Goal: Information Seeking & Learning: Find specific fact

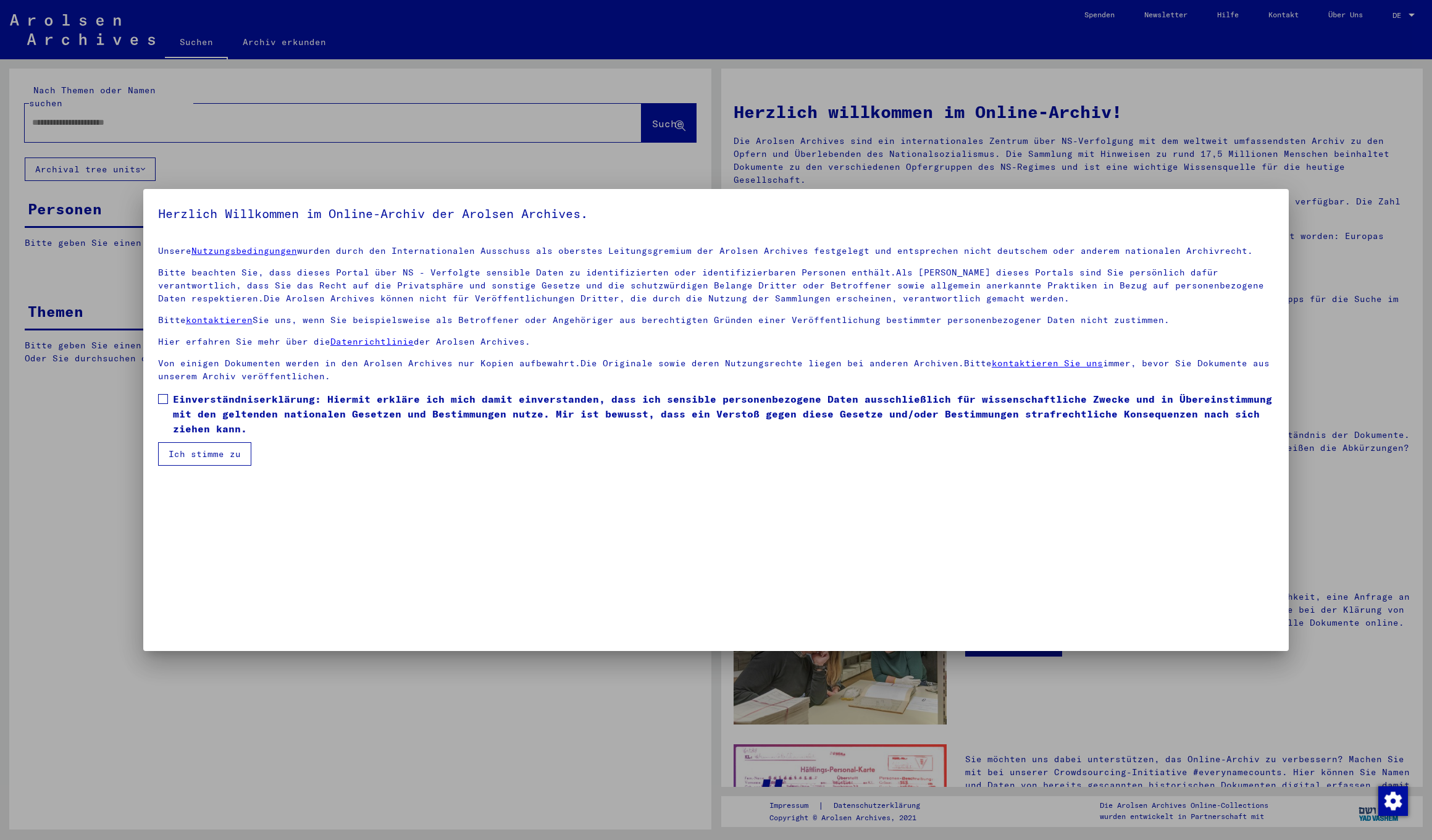
click at [161, 392] on label "Einverständniserklärung: Hiermit erkläre ich mich damit einverstanden, dass ich…" at bounding box center [716, 414] width 1116 height 44
click at [189, 446] on button "Ich stimme zu" at bounding box center [204, 454] width 93 height 23
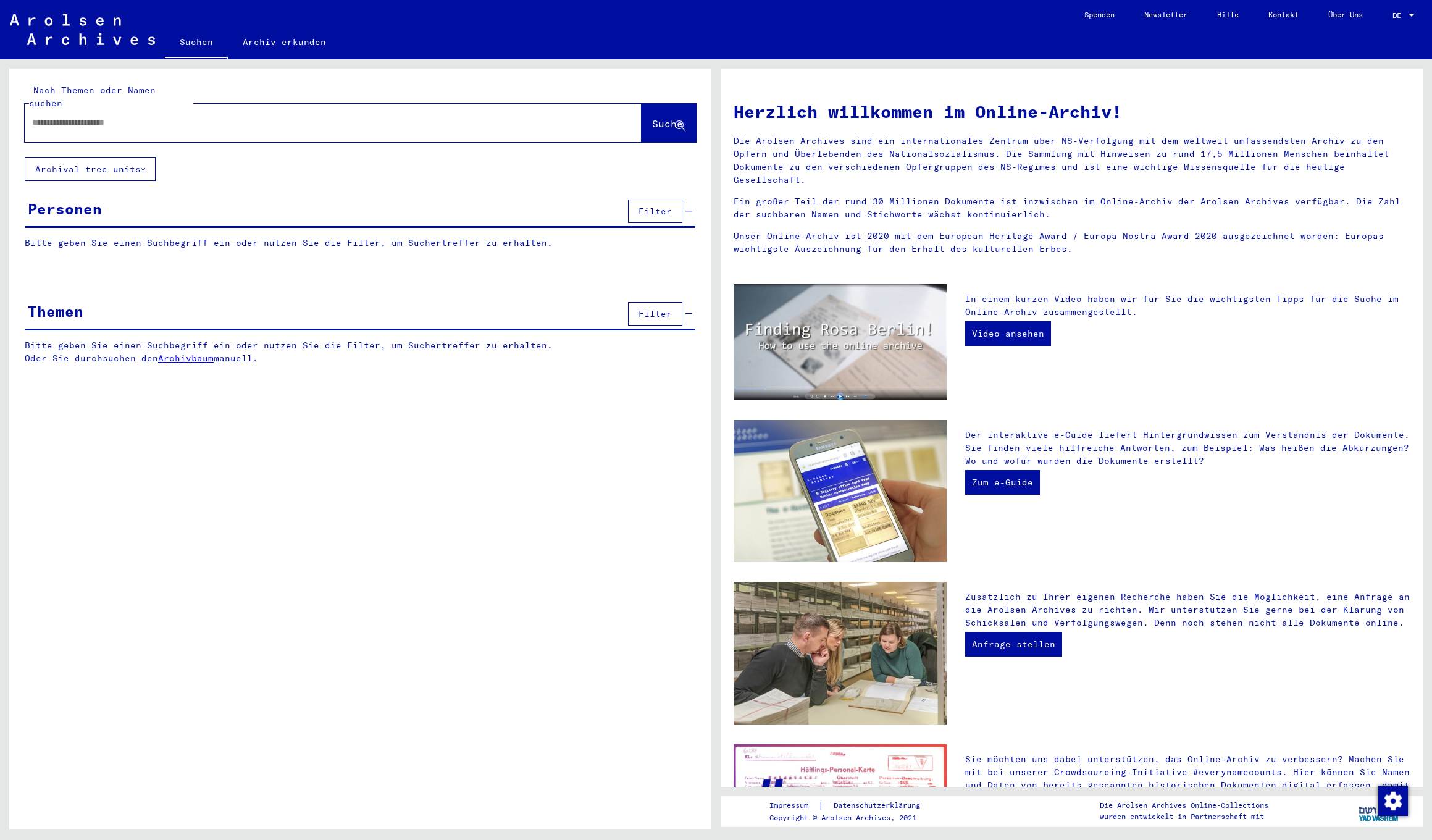
drag, startPoint x: 132, startPoint y: 106, endPoint x: 142, endPoint y: 110, distance: 10.8
click at [132, 116] on input "text" at bounding box center [319, 122] width 573 height 13
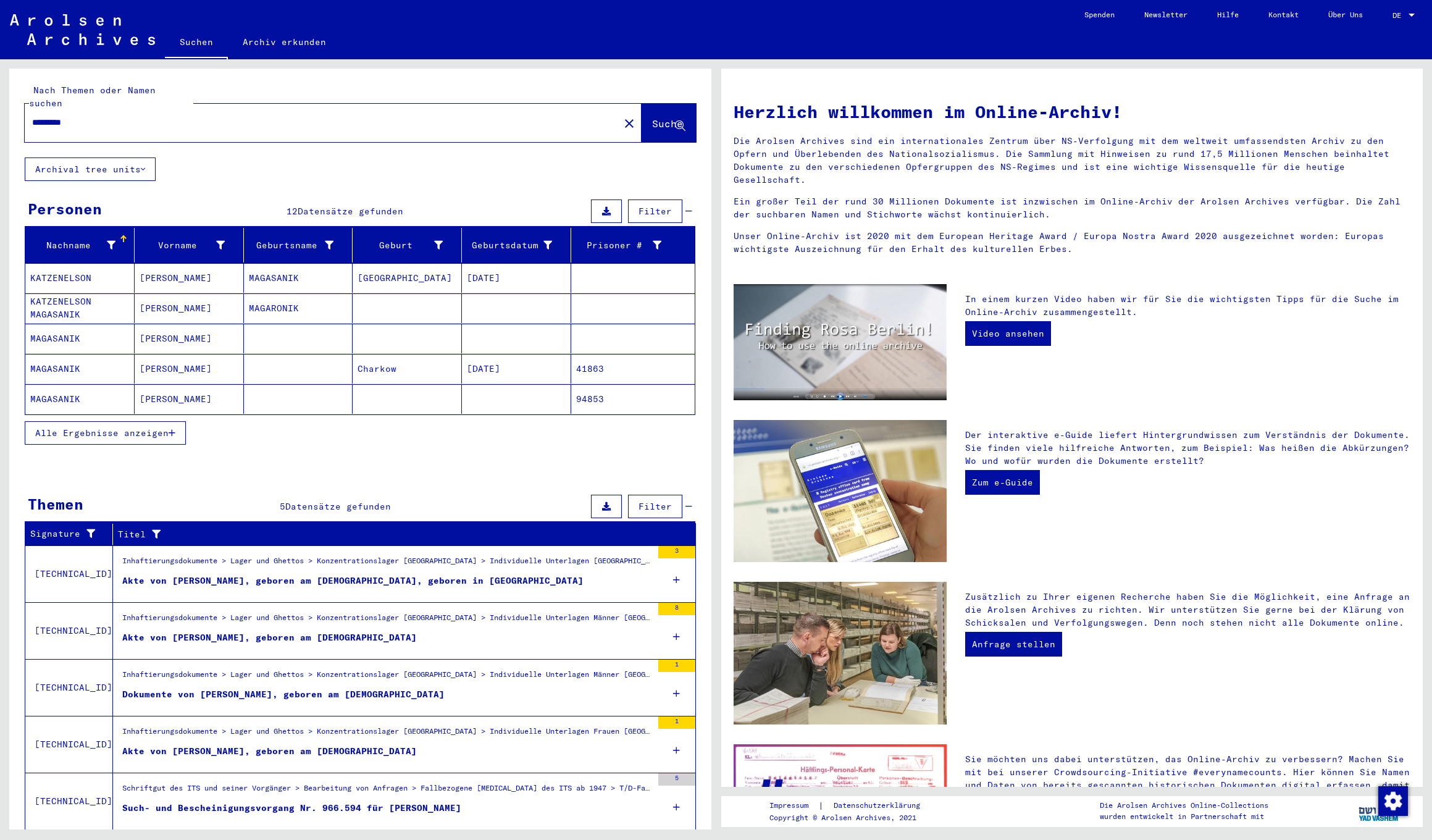
click at [146, 428] on span "Alle Ergebnisse anzeigen" at bounding box center [101, 433] width 133 height 11
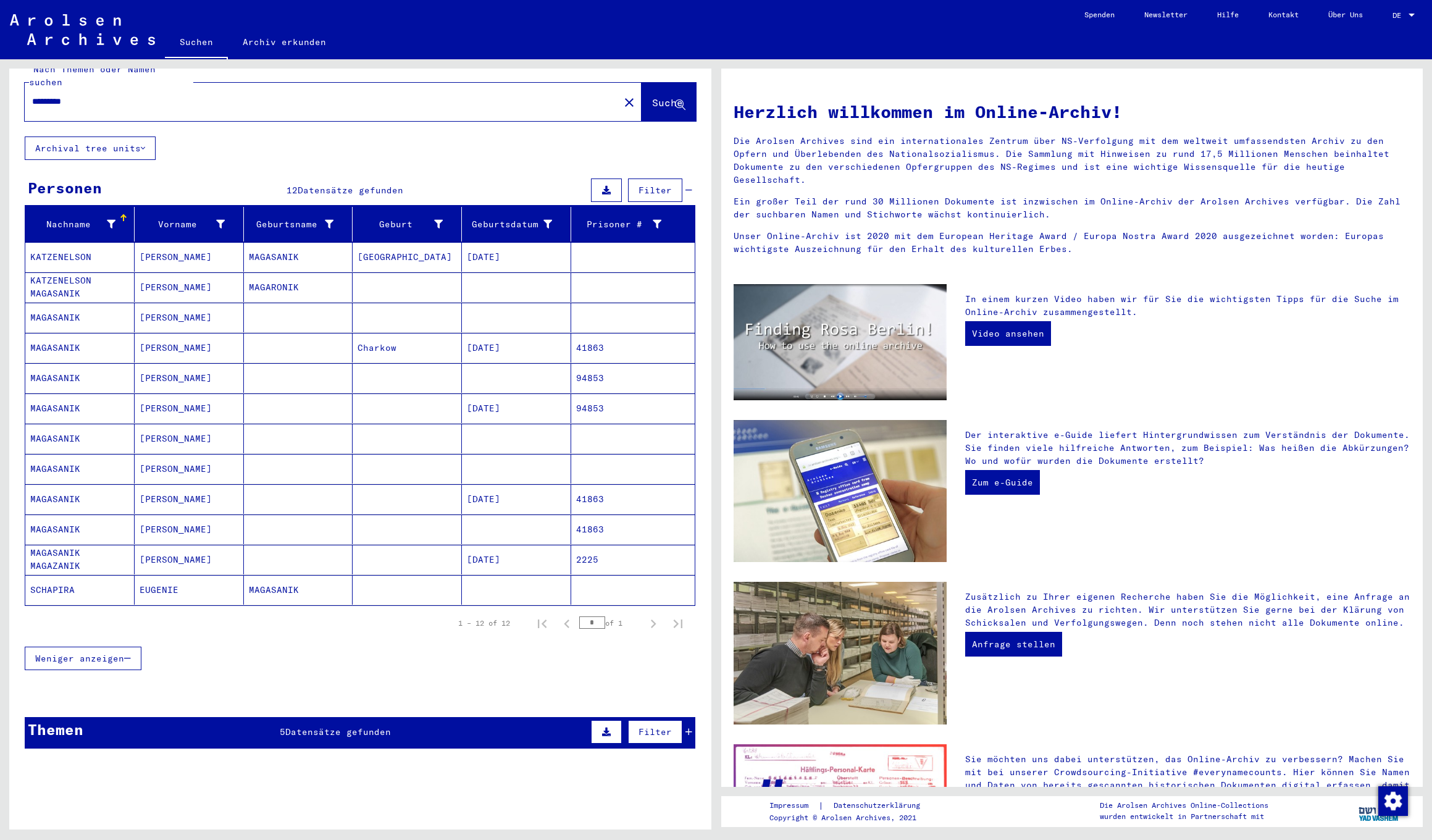
scroll to position [27, 0]
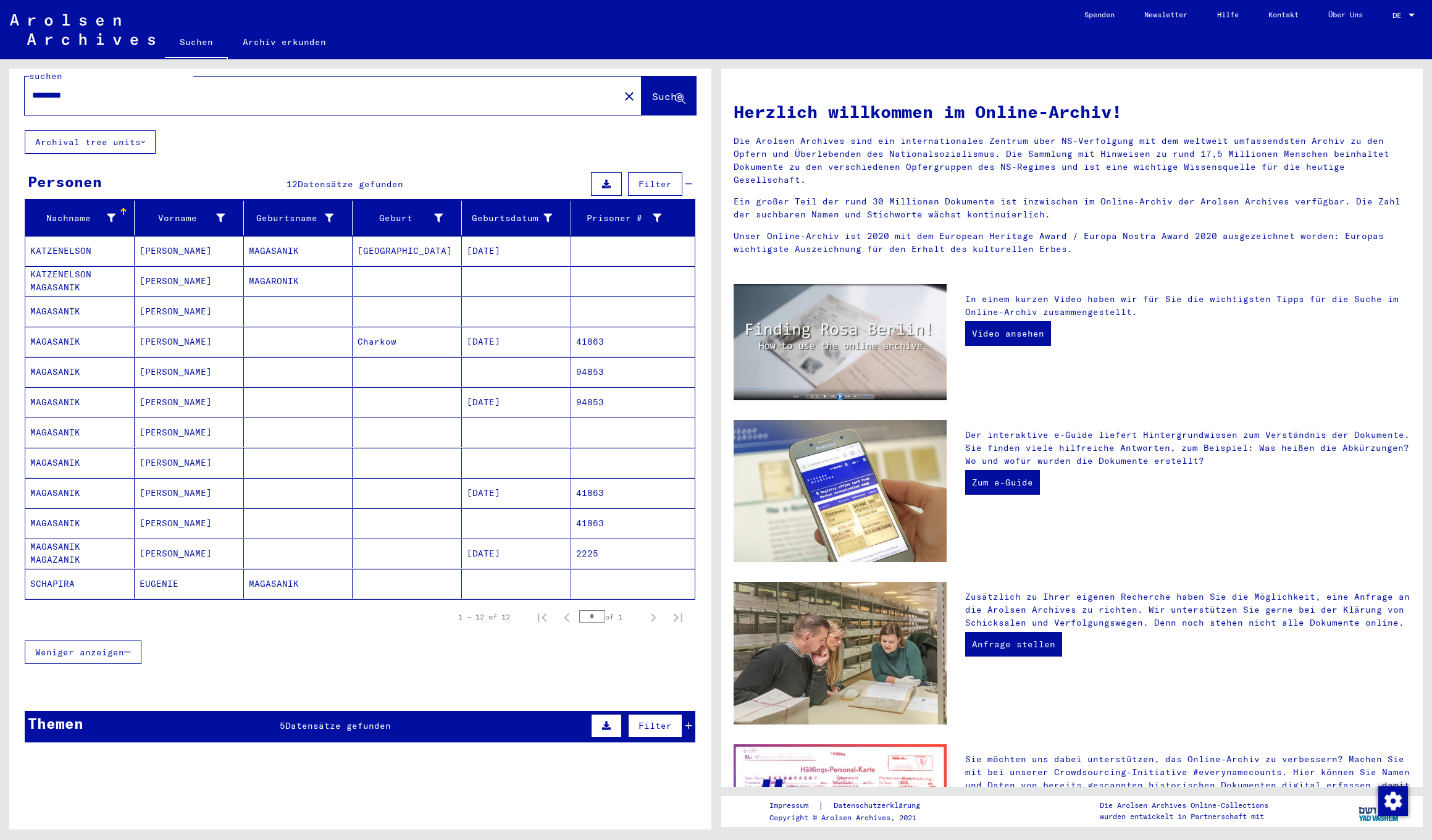
click at [152, 298] on mat-cell "ANNA" at bounding box center [189, 311] width 109 height 30
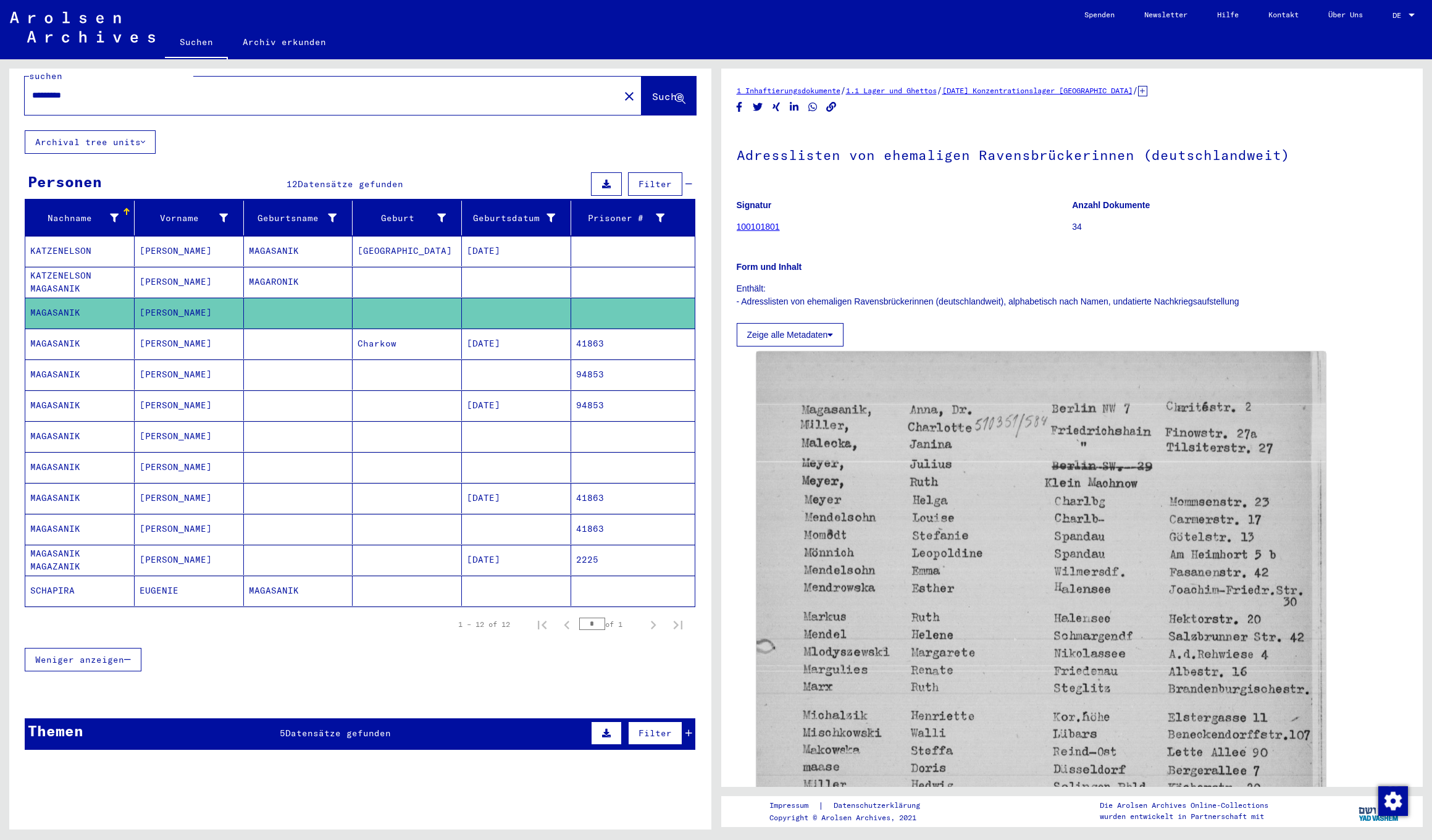
click at [153, 332] on mat-cell "ANNA" at bounding box center [189, 343] width 109 height 30
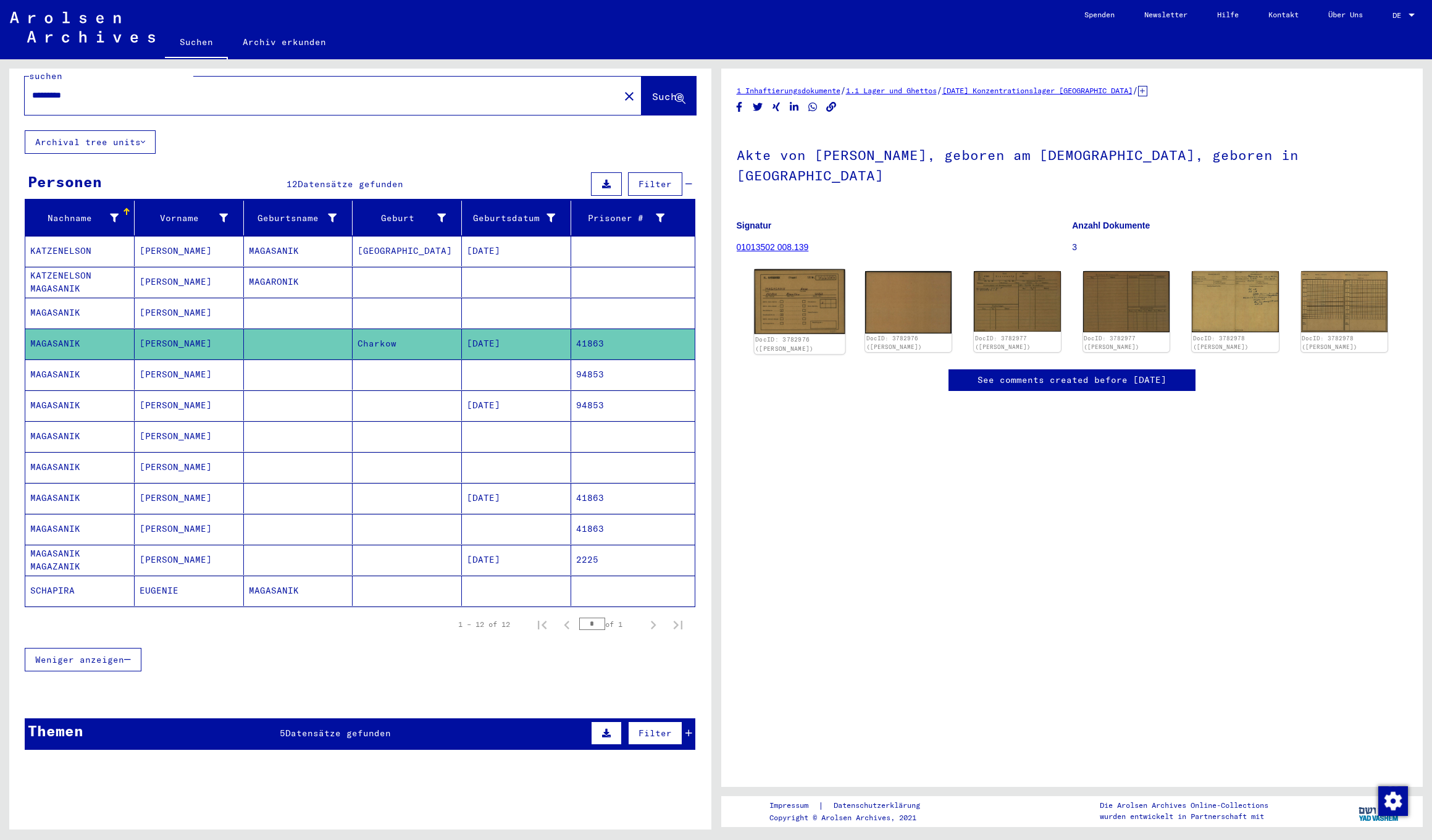
click at [797, 296] on img at bounding box center [799, 301] width 91 height 65
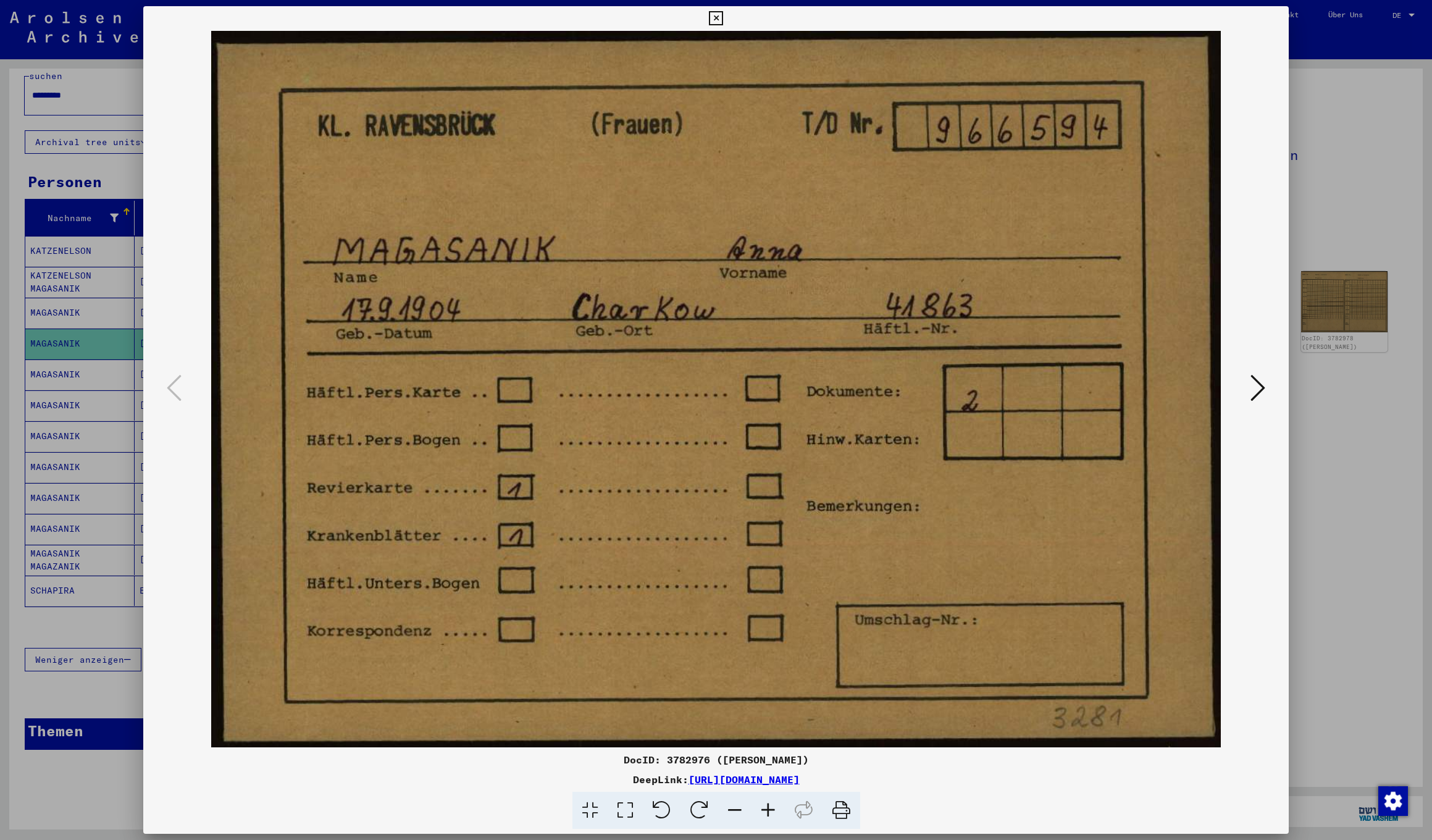
click at [1254, 384] on icon at bounding box center [1257, 388] width 14 height 30
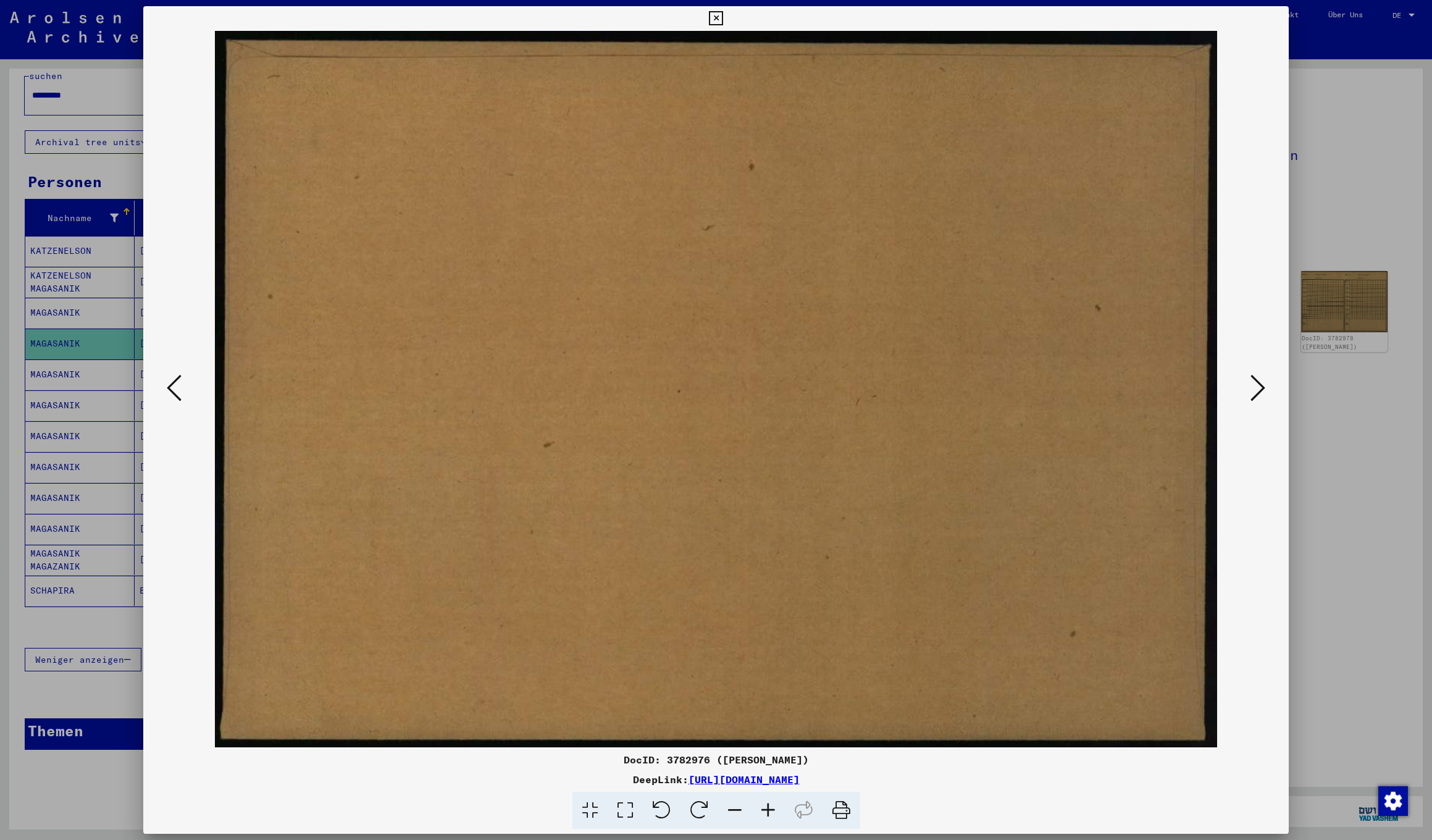
click at [1254, 384] on icon at bounding box center [1257, 388] width 14 height 30
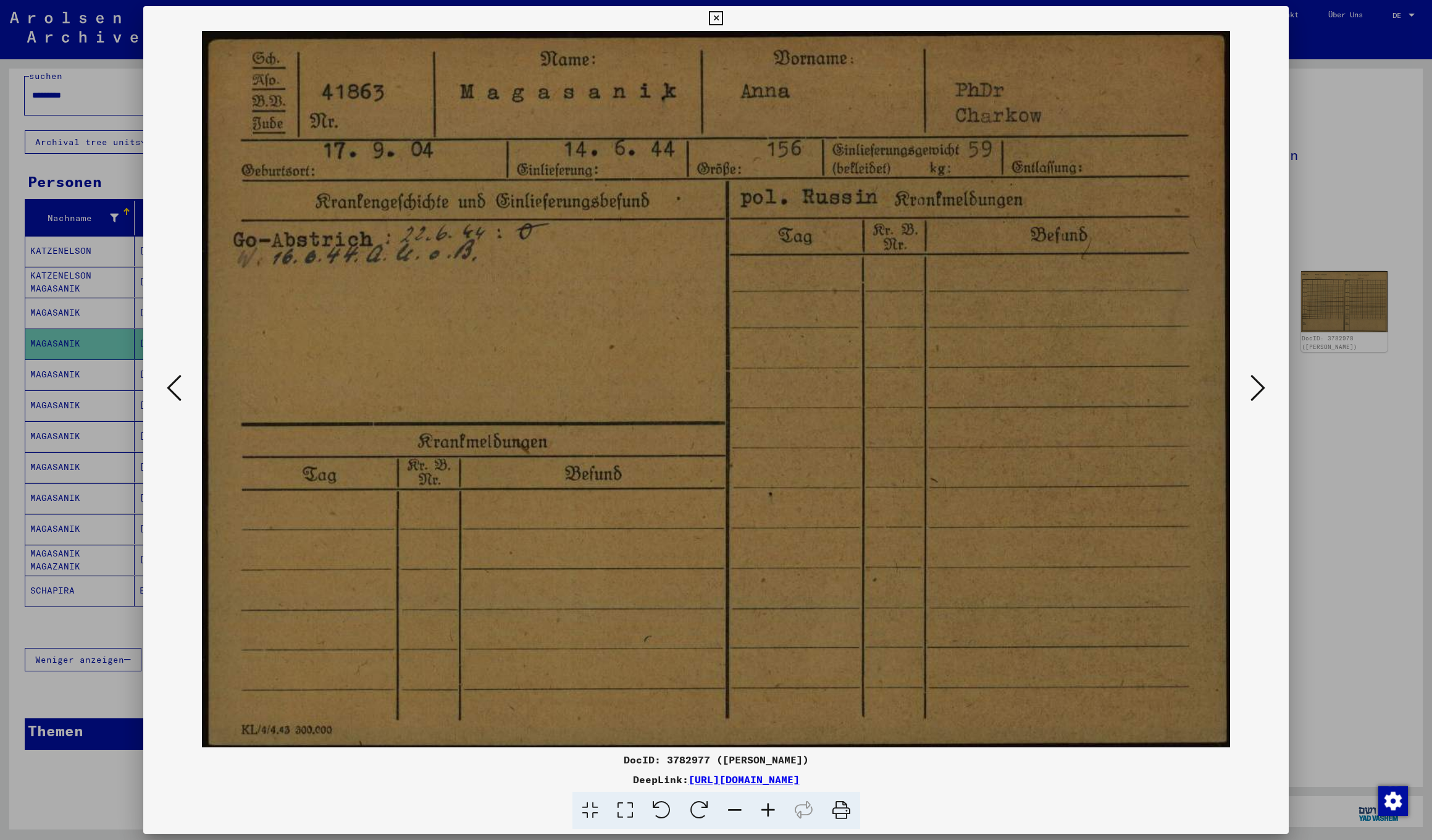
click at [1260, 386] on icon at bounding box center [1257, 388] width 14 height 30
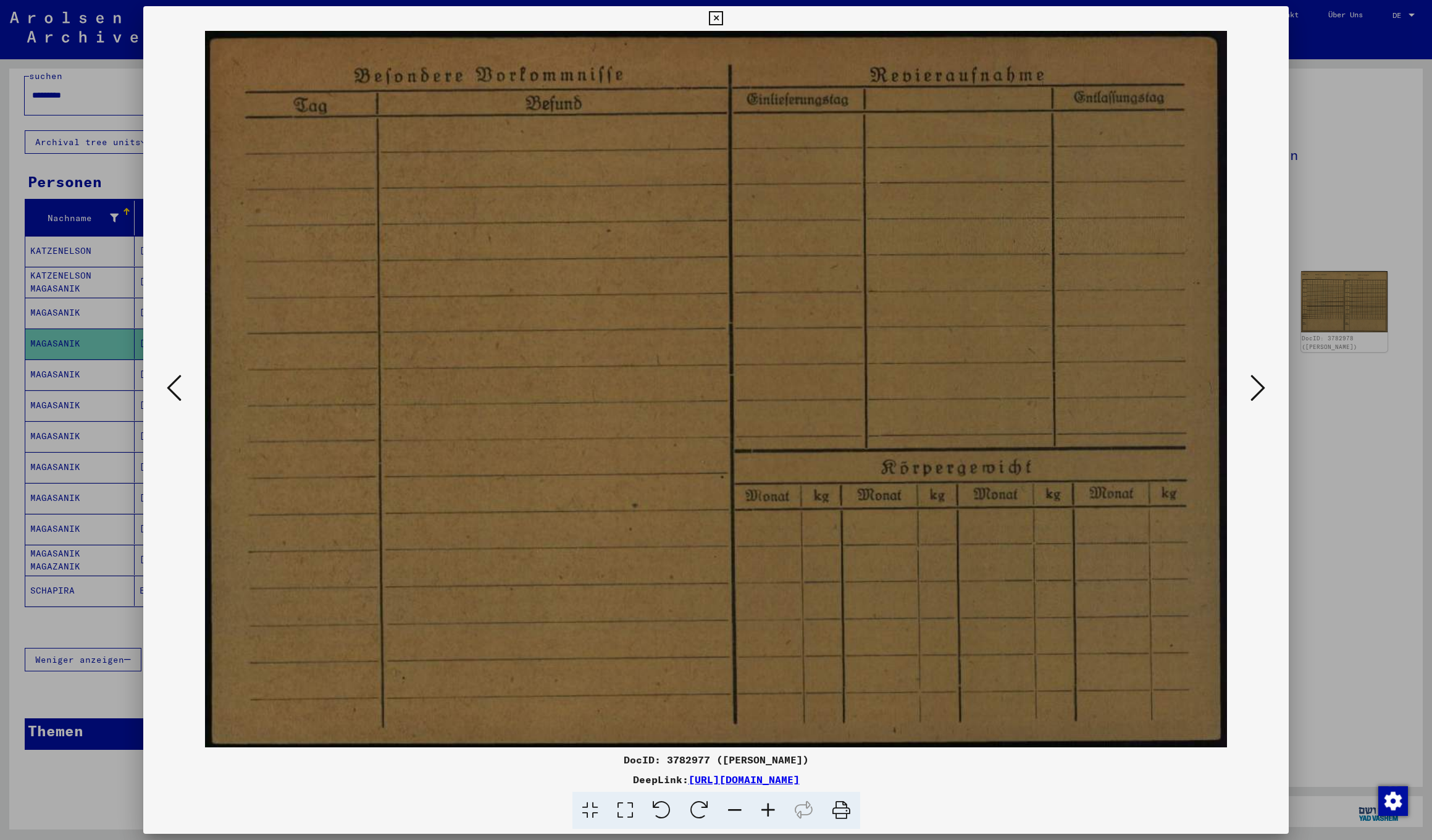
click at [1260, 386] on icon at bounding box center [1257, 388] width 14 height 30
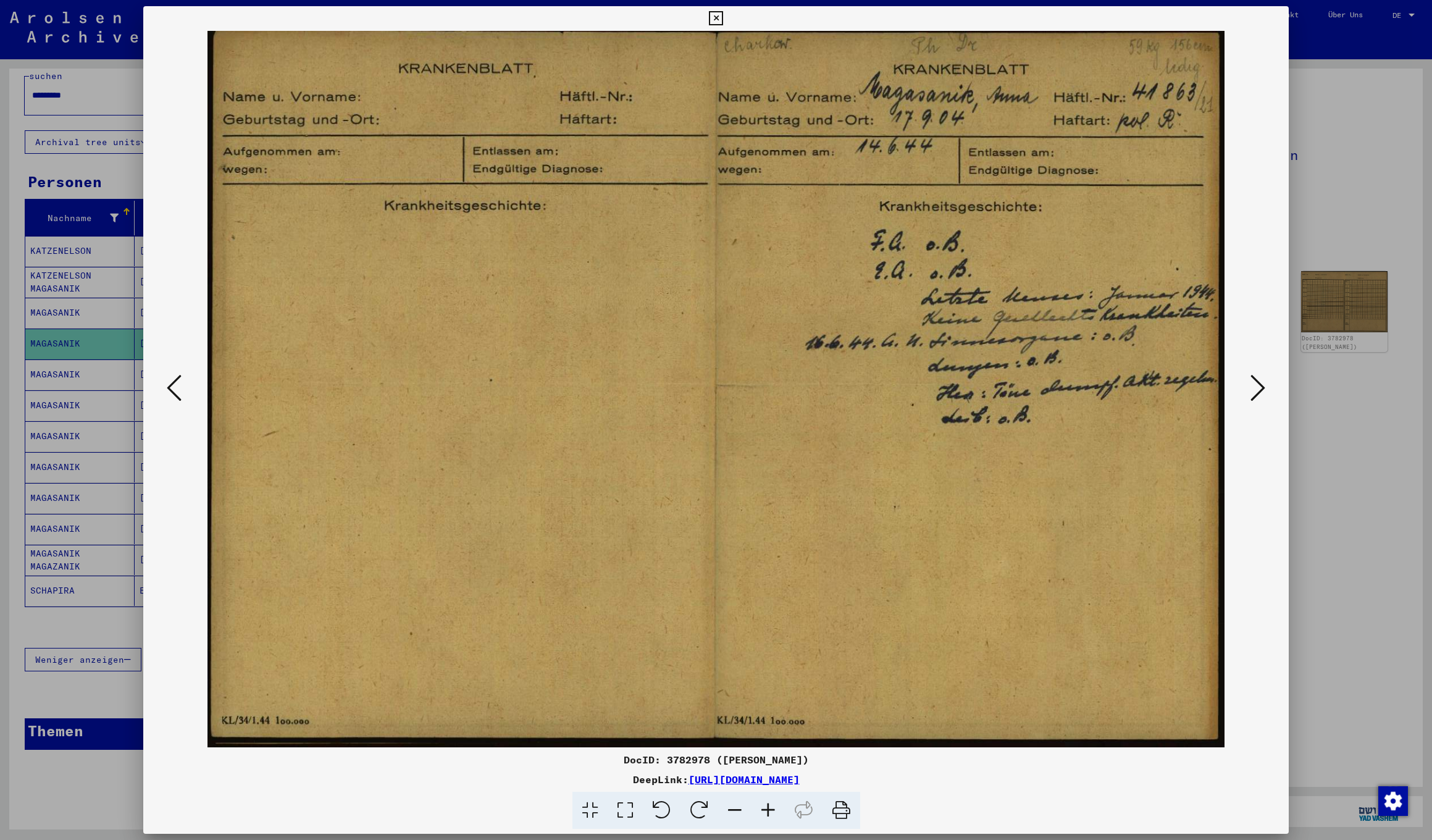
click at [1260, 386] on icon at bounding box center [1257, 388] width 14 height 30
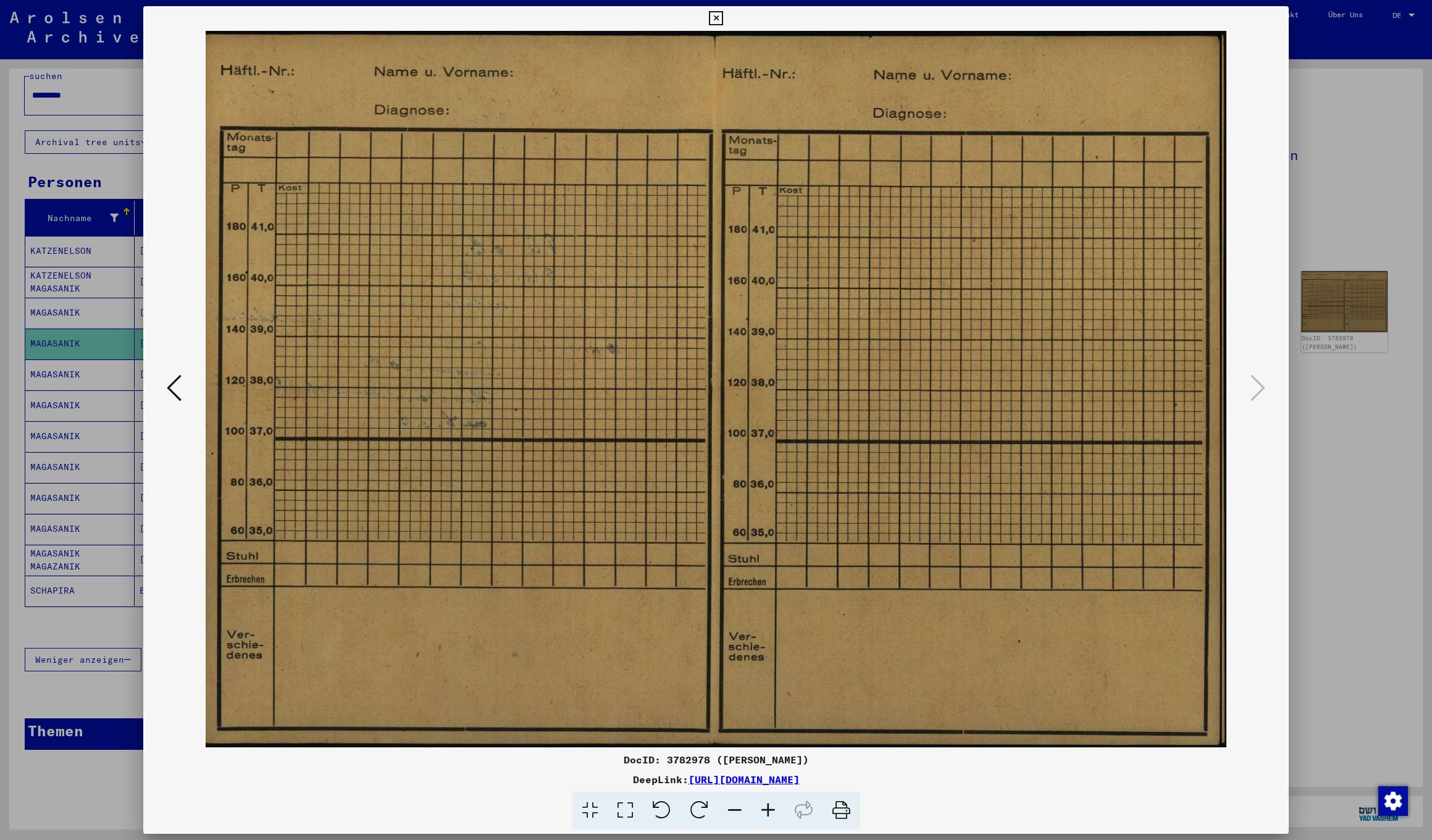
click at [723, 18] on icon at bounding box center [716, 18] width 14 height 14
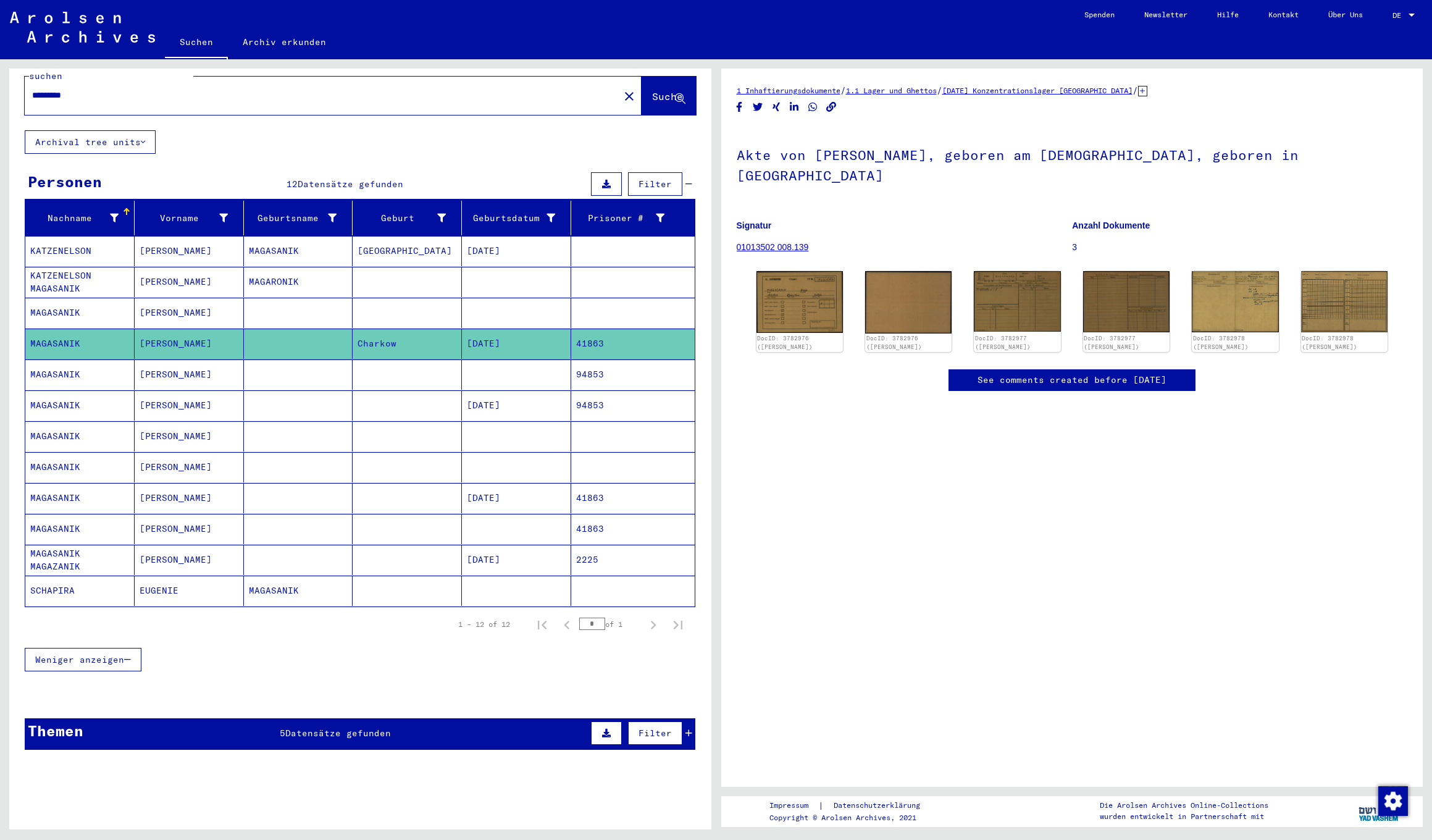
click at [166, 453] on mat-cell "ANNA" at bounding box center [189, 467] width 109 height 30
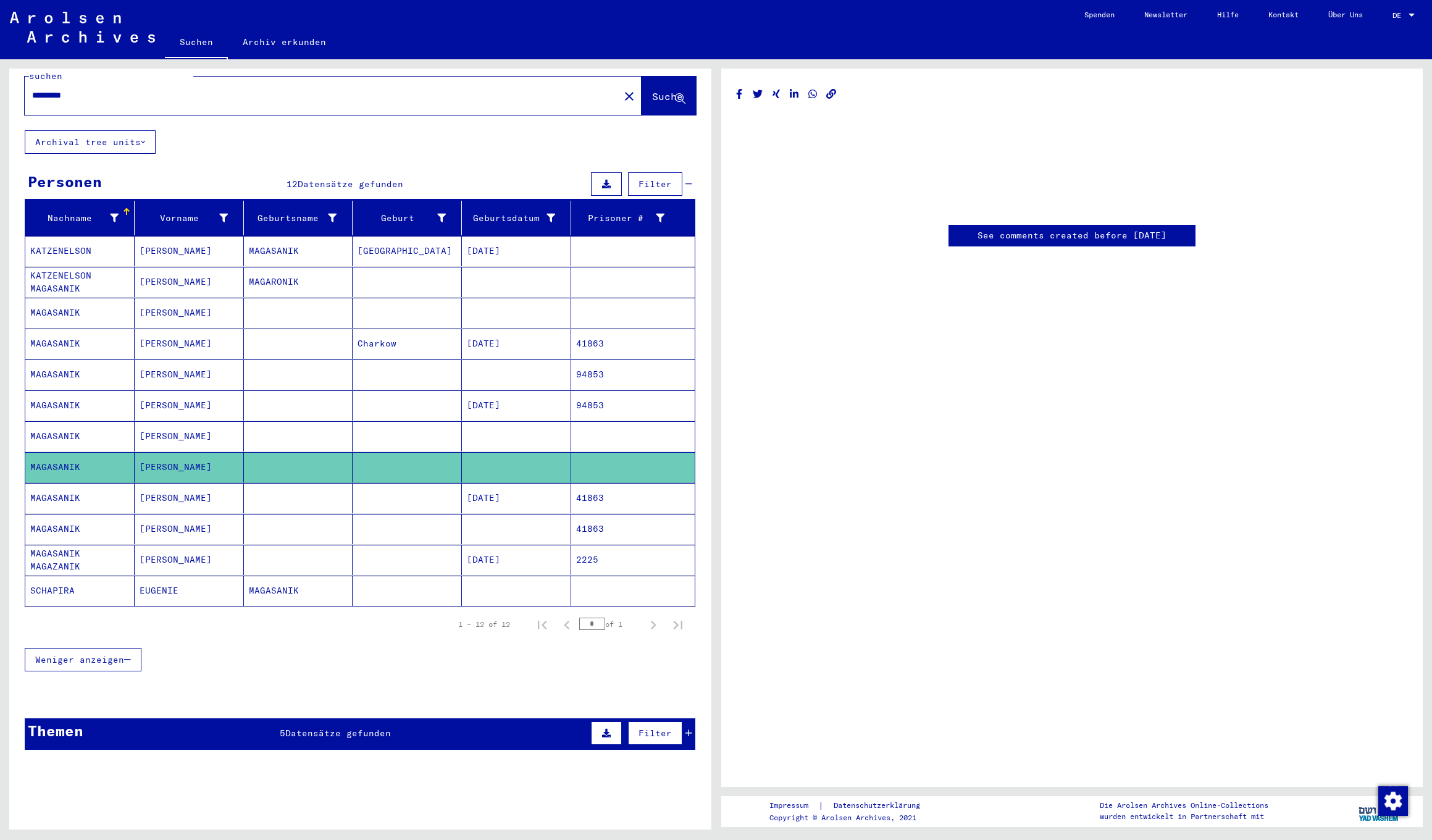
click at [180, 486] on mat-cell "ANNA" at bounding box center [189, 498] width 109 height 30
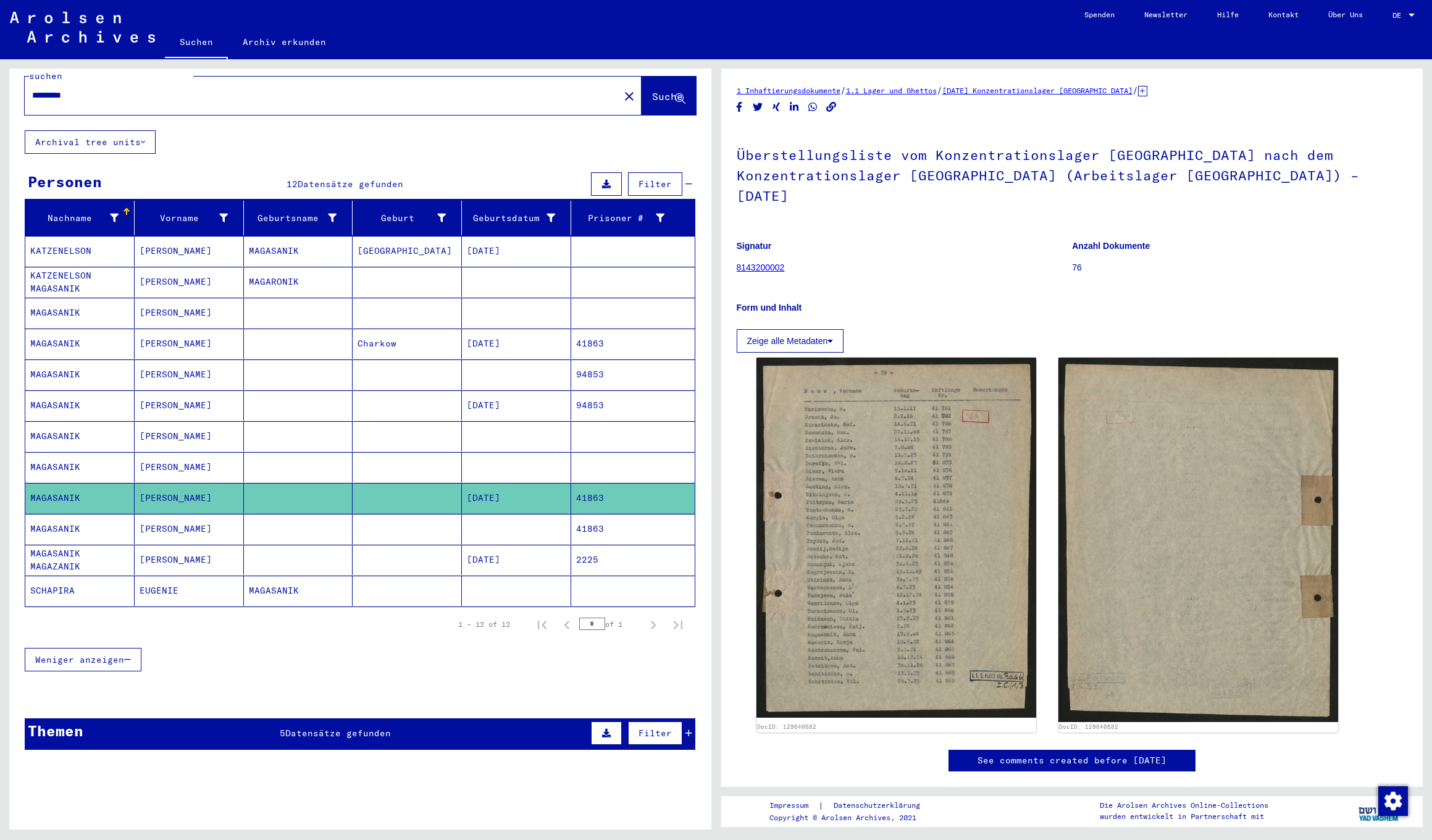
scroll to position [25, 0]
click at [149, 514] on mat-cell "ANNA" at bounding box center [189, 530] width 109 height 30
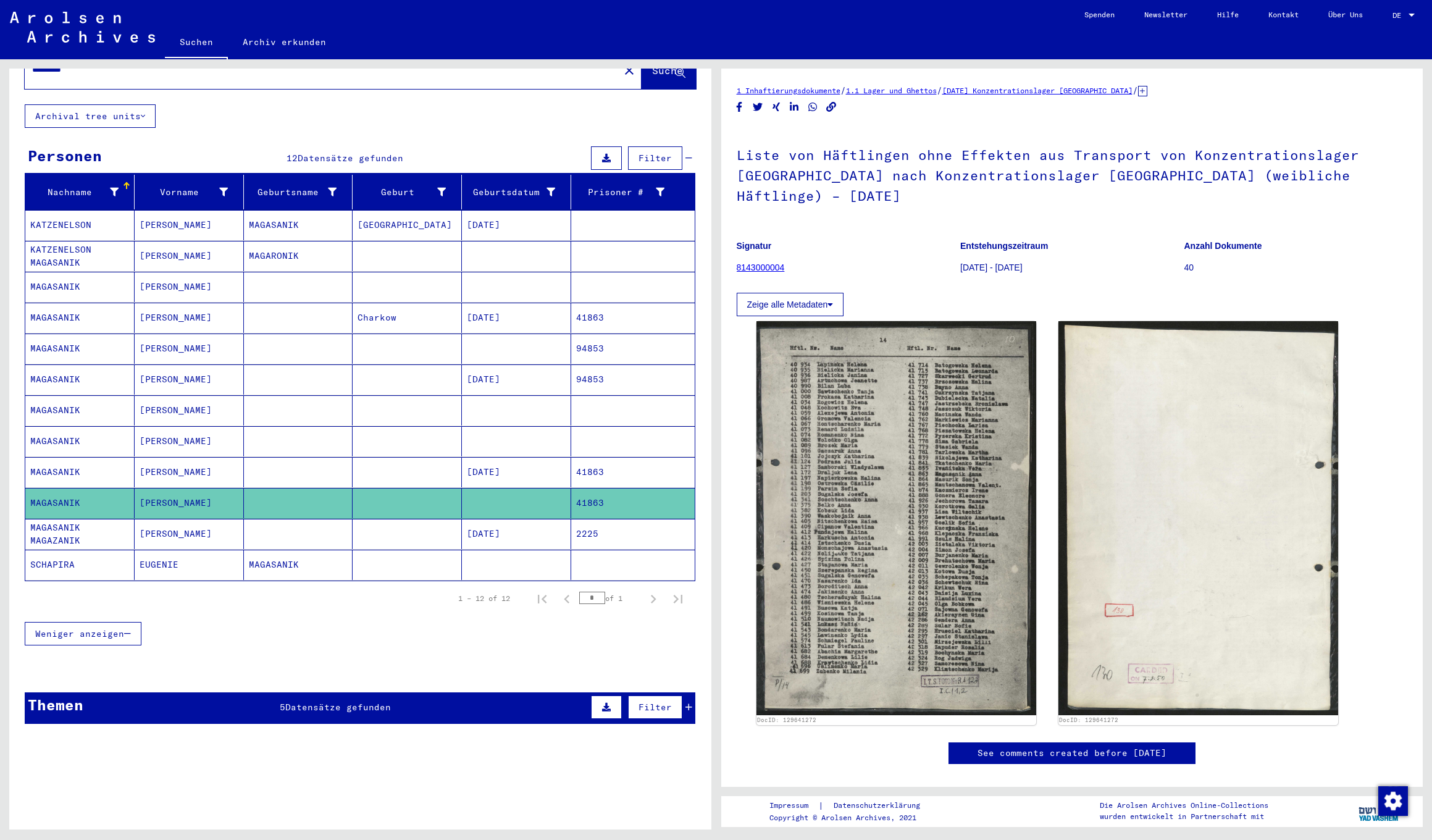
scroll to position [54, 0]
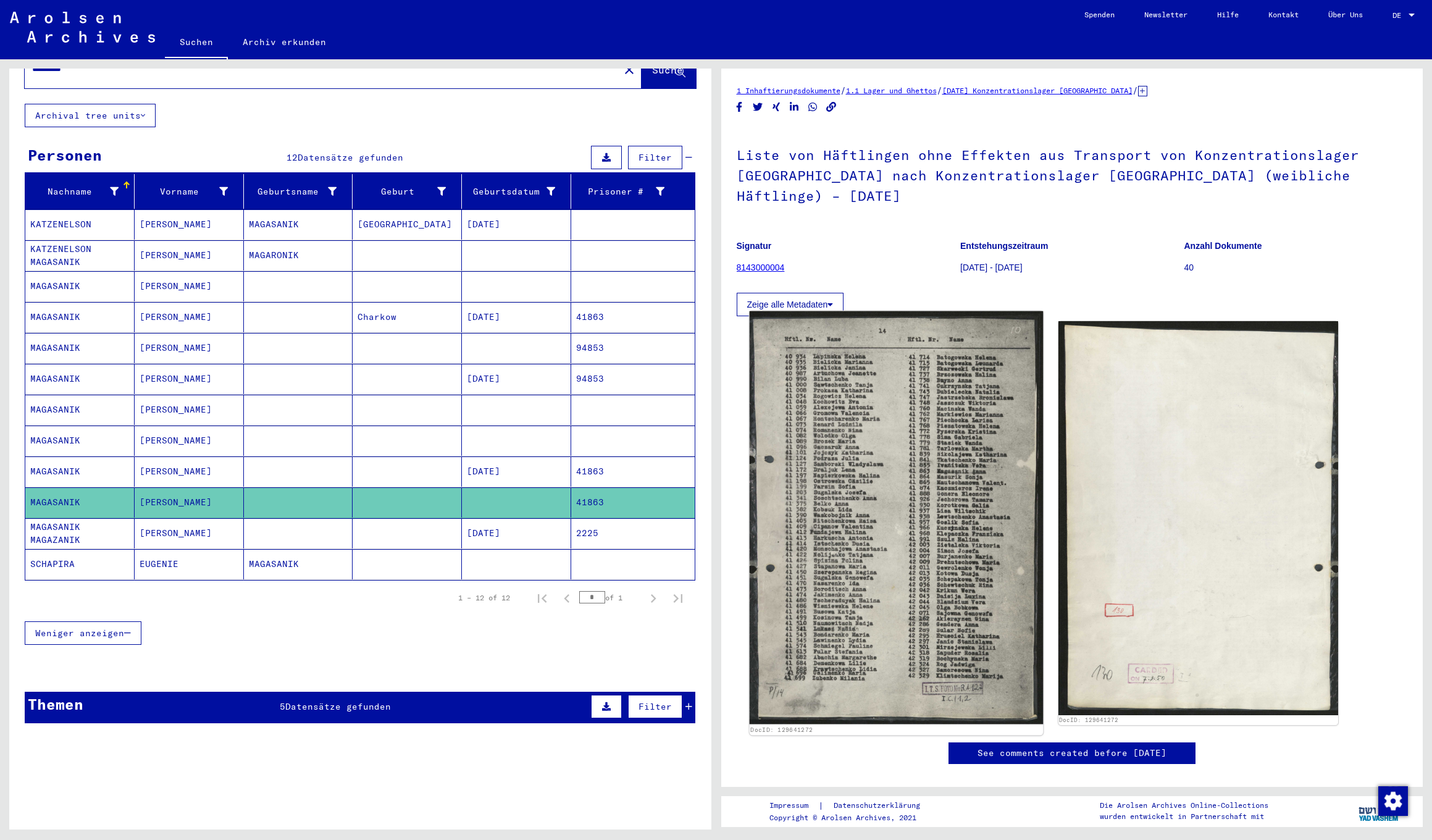
click at [840, 519] on img at bounding box center [896, 517] width 294 height 413
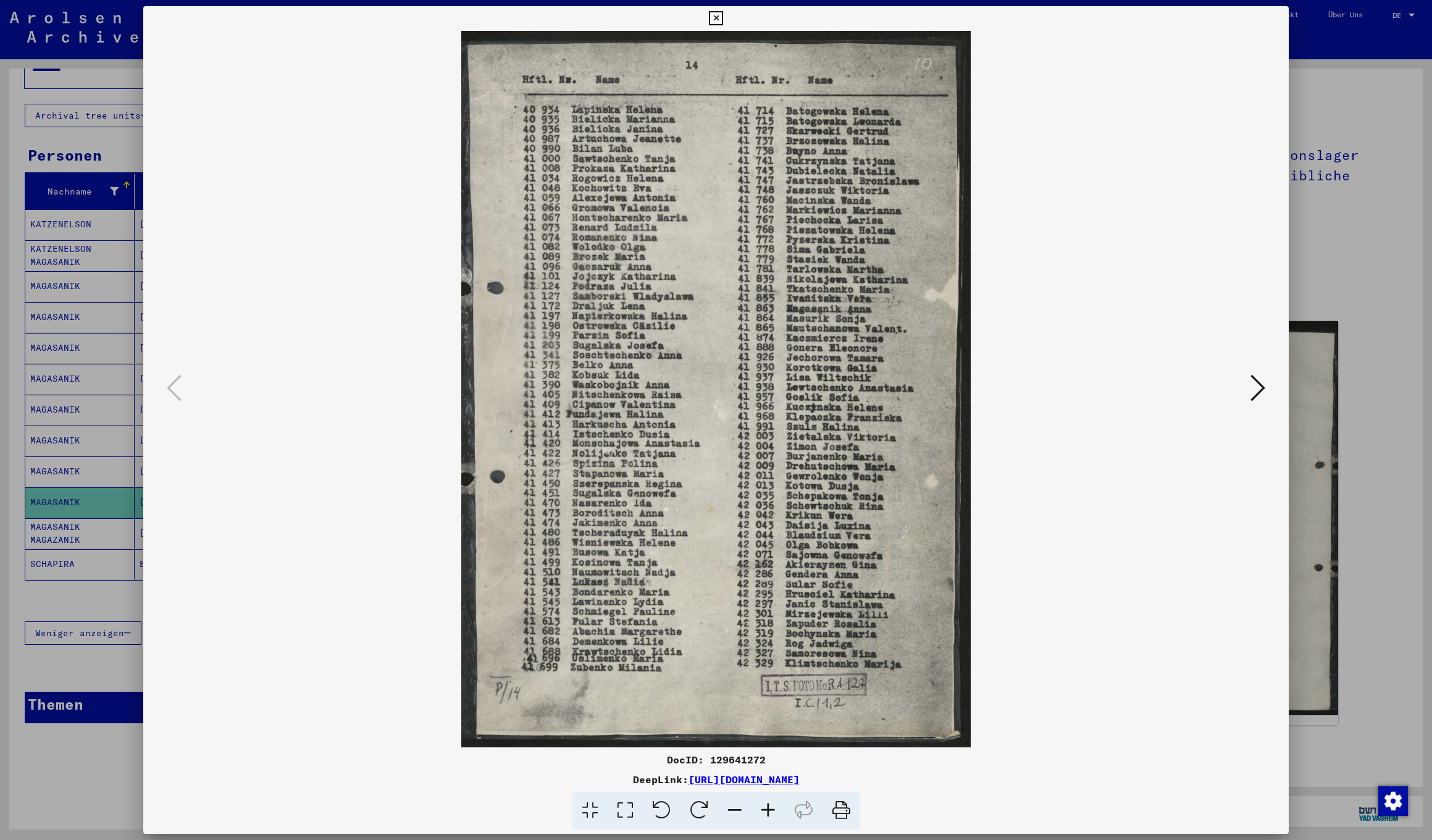
click at [723, 17] on icon at bounding box center [716, 18] width 14 height 14
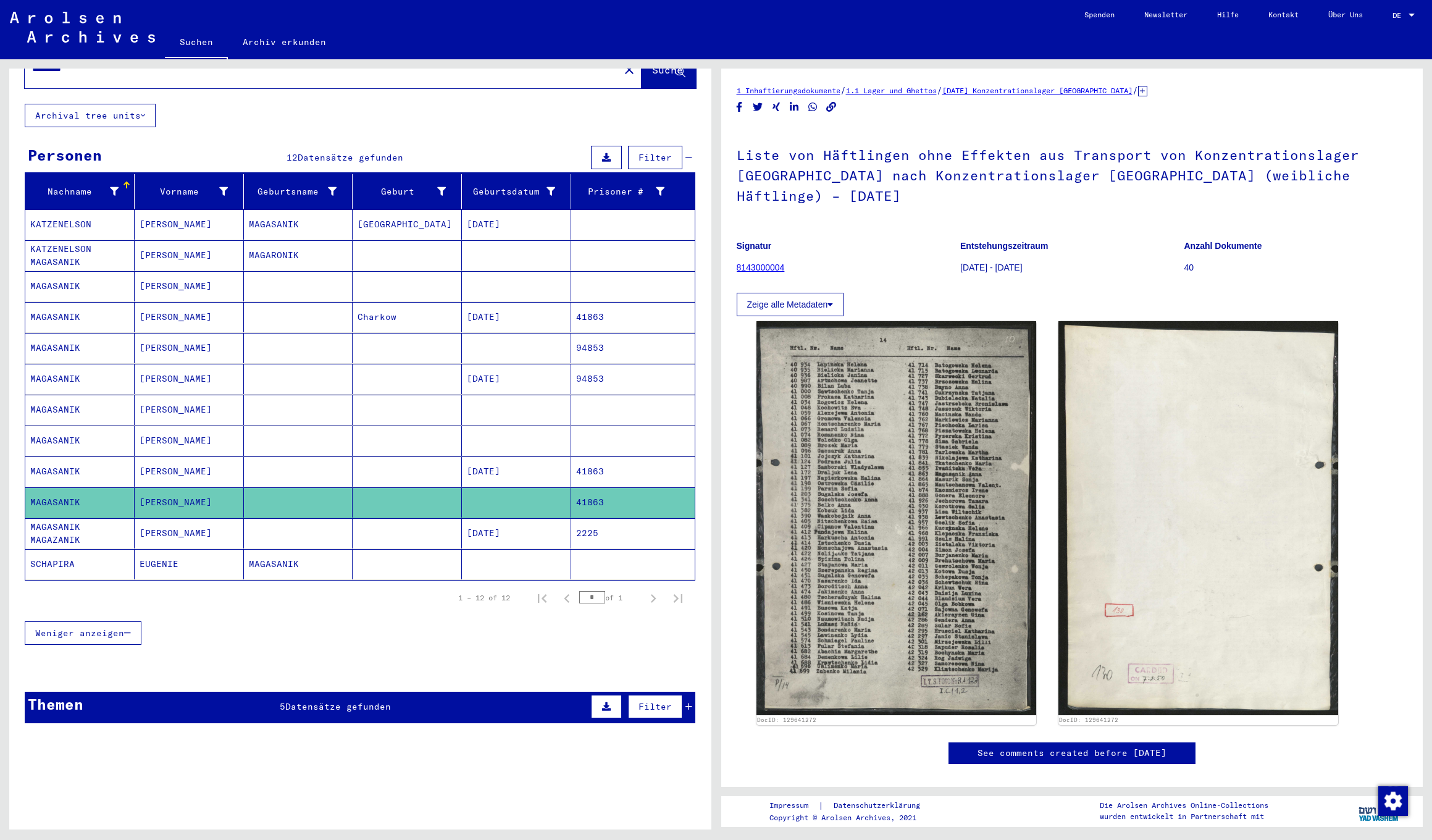
click at [150, 524] on mat-cell "ANNA" at bounding box center [189, 533] width 109 height 30
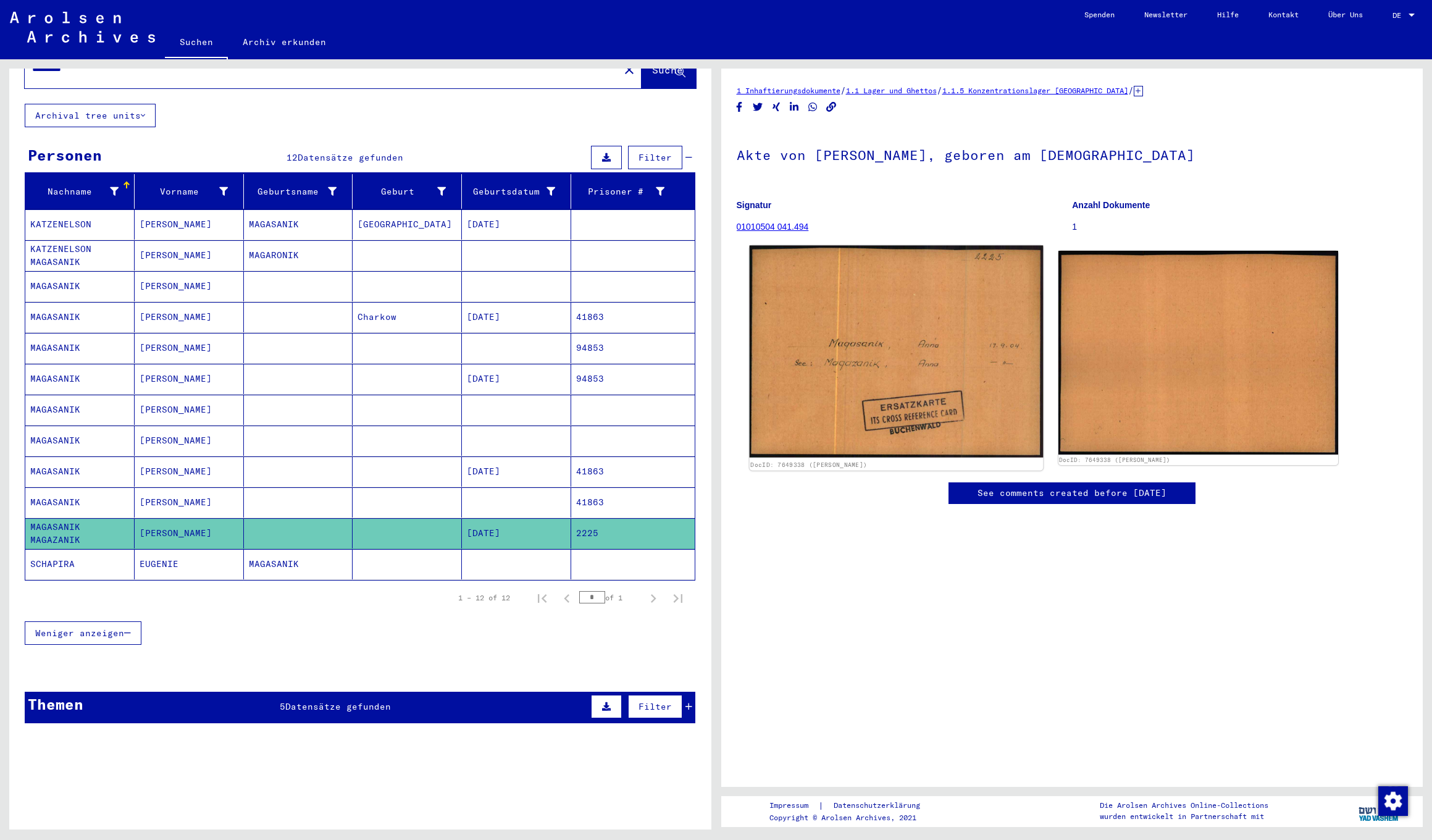
click at [899, 424] on img at bounding box center [896, 351] width 294 height 212
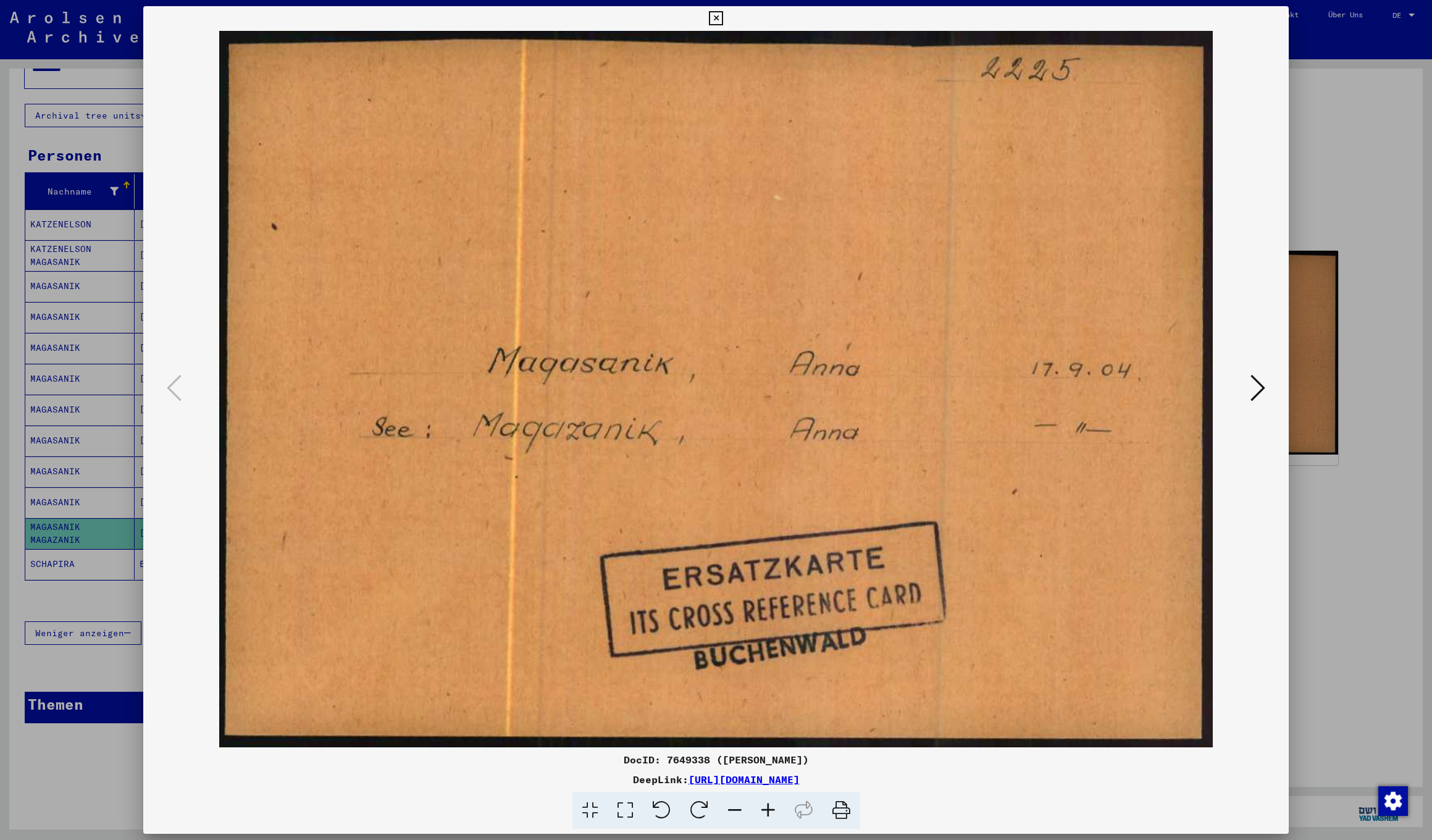
scroll to position [4, 0]
click at [1259, 390] on icon at bounding box center [1257, 388] width 14 height 30
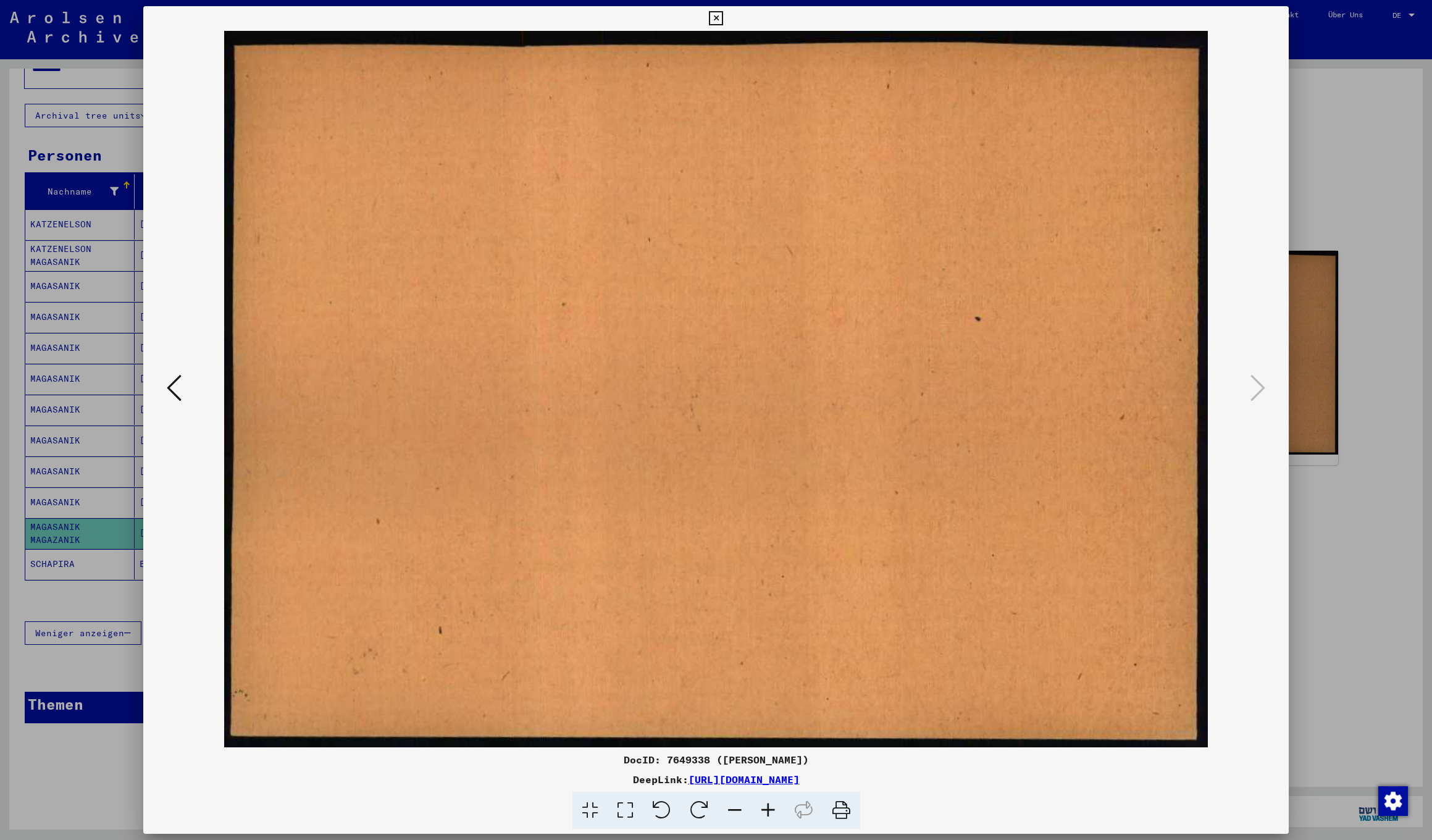
click at [723, 21] on icon at bounding box center [716, 18] width 14 height 14
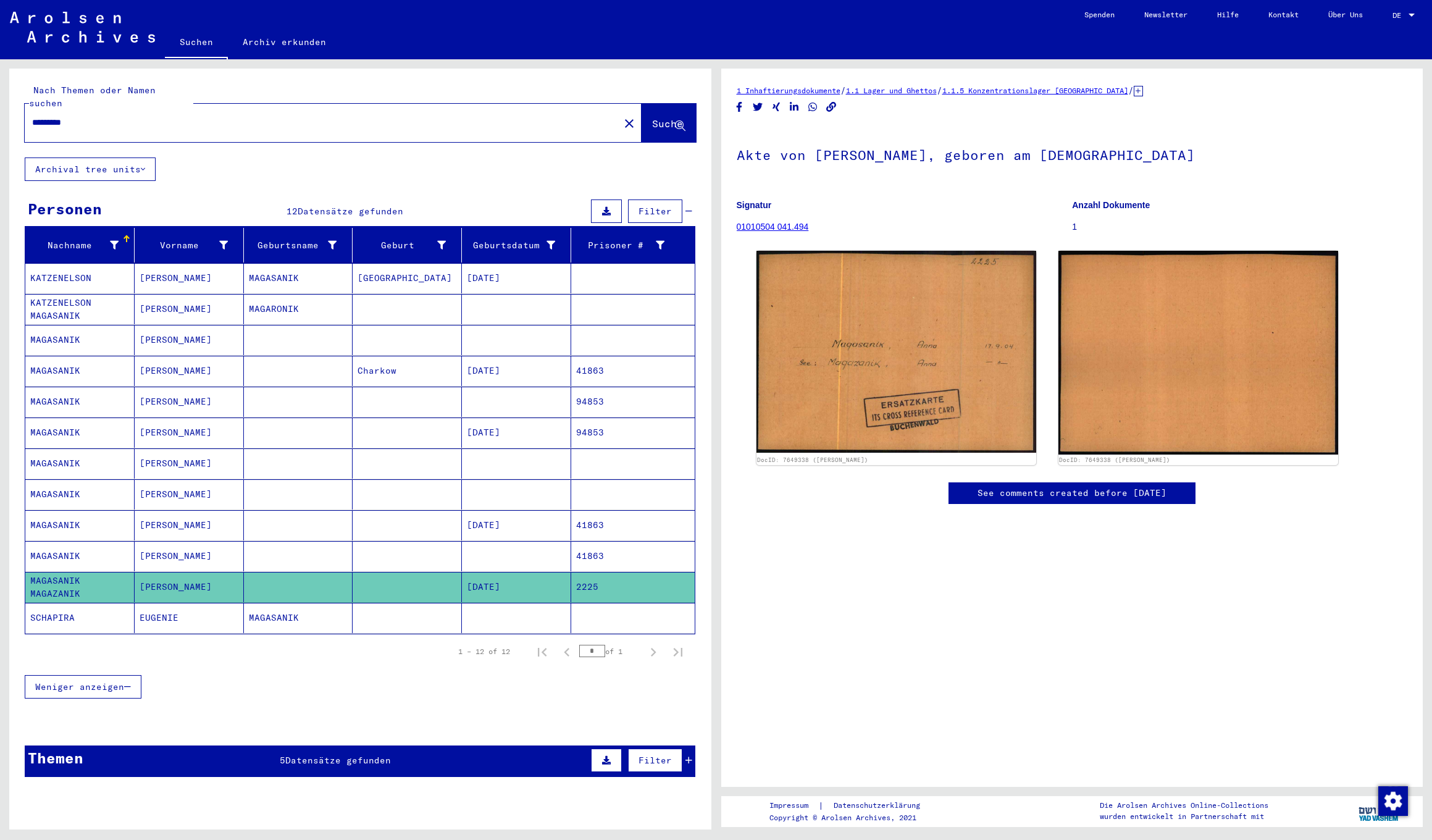
scroll to position [2, 0]
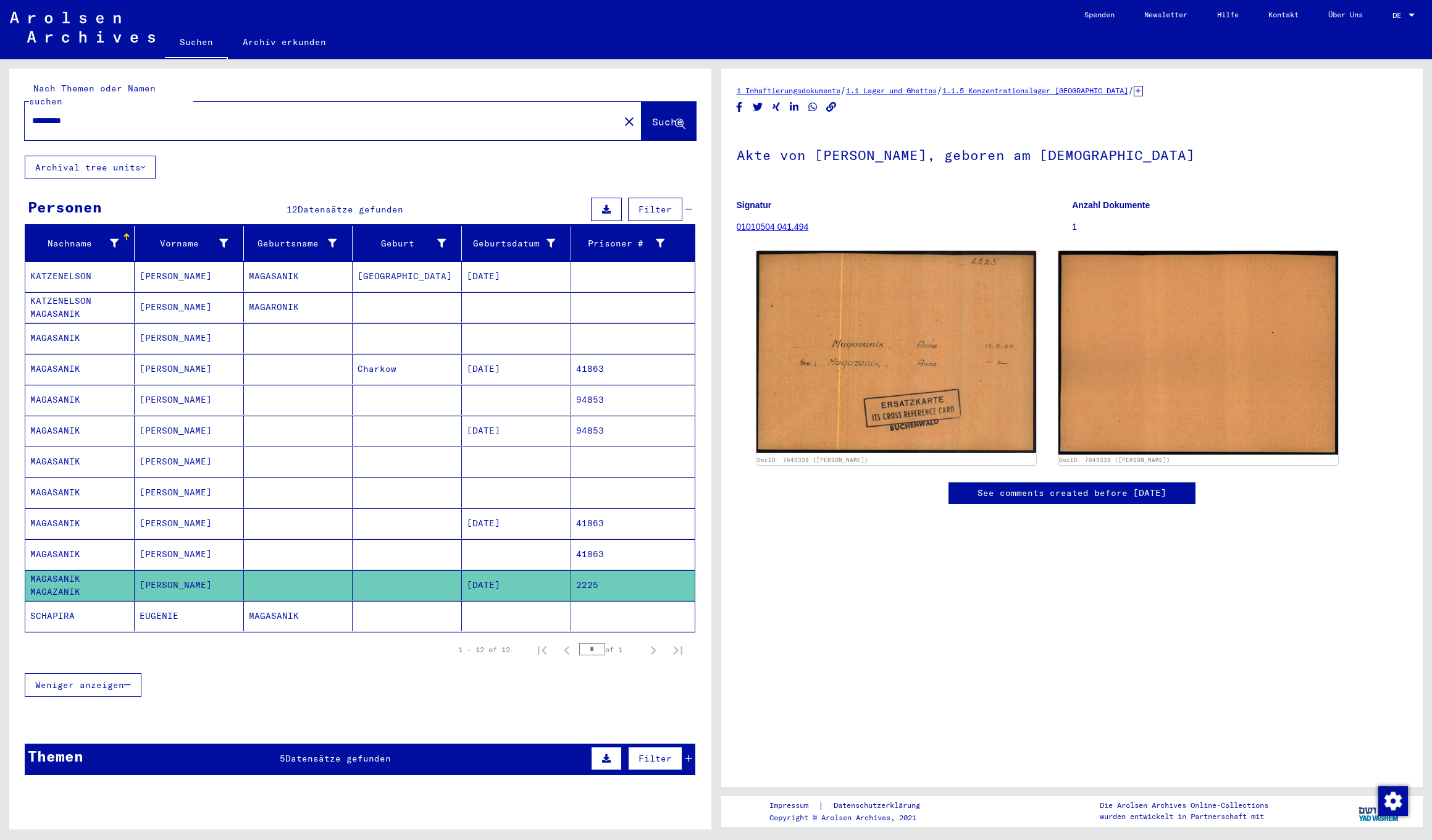
click at [58, 114] on input "*********" at bounding box center [322, 121] width 580 height 13
type input "*********"
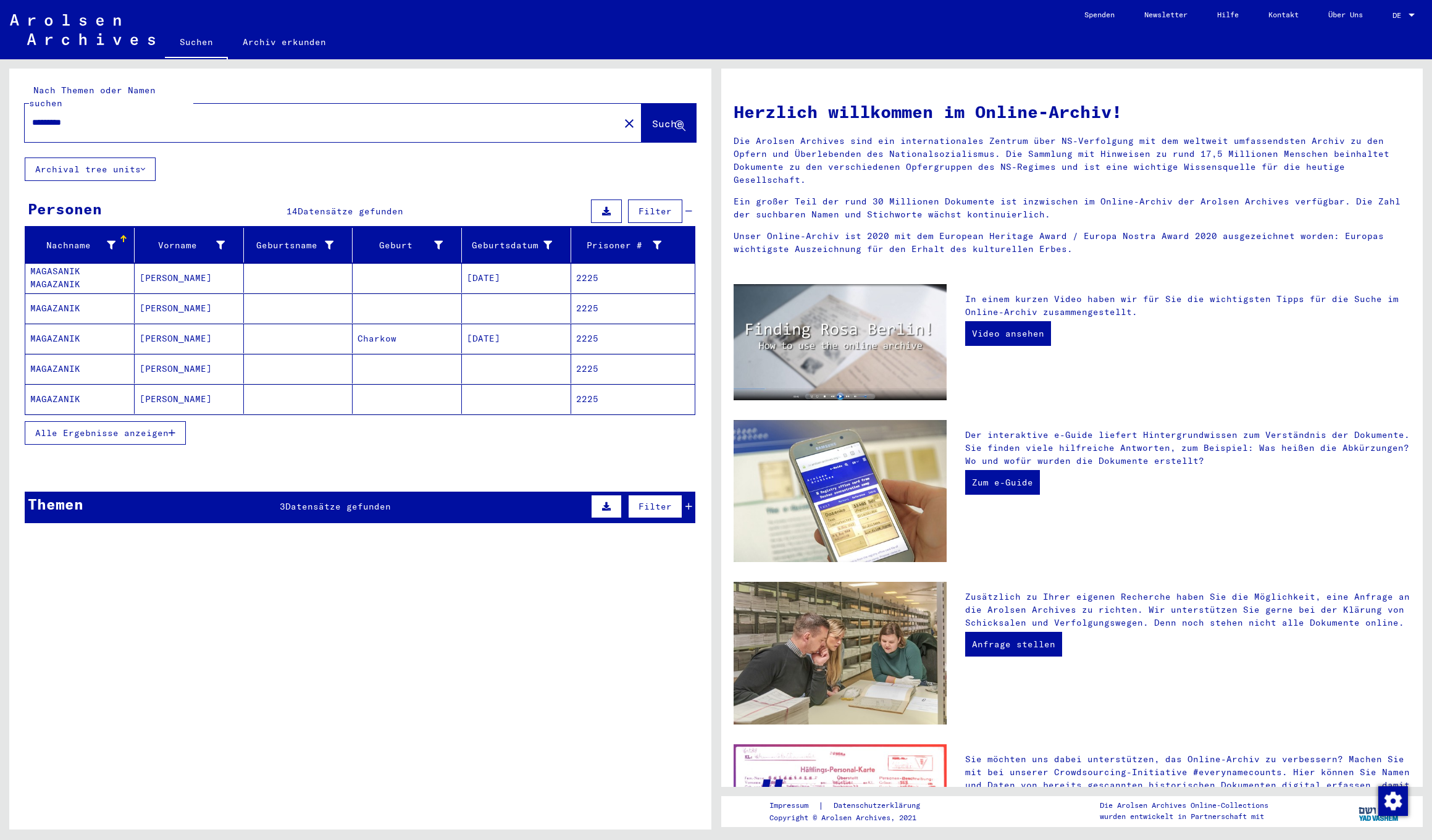
click at [150, 293] on mat-cell "Anna" at bounding box center [189, 308] width 109 height 30
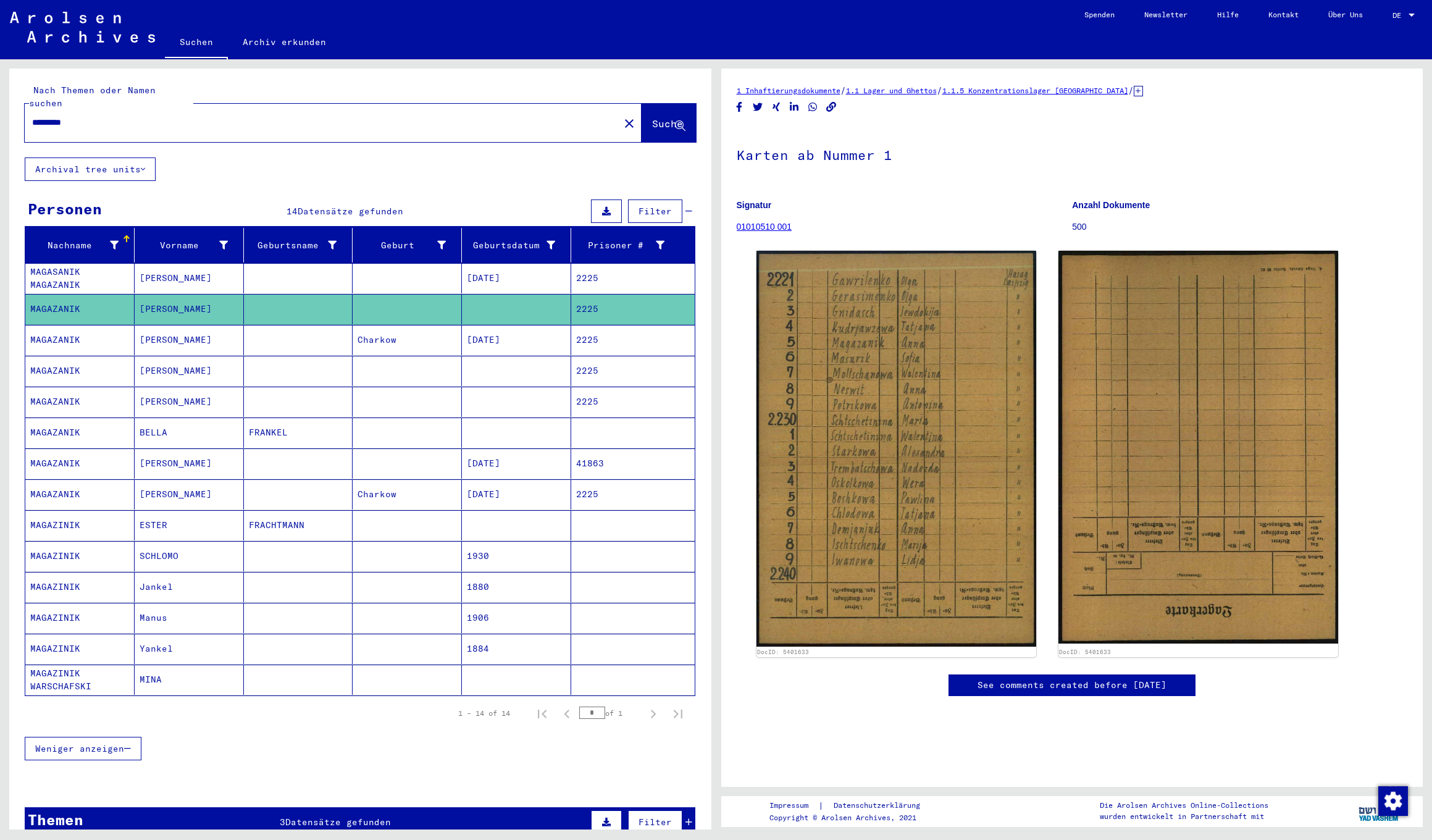
click at [152, 370] on mat-cell "Anna" at bounding box center [189, 371] width 109 height 30
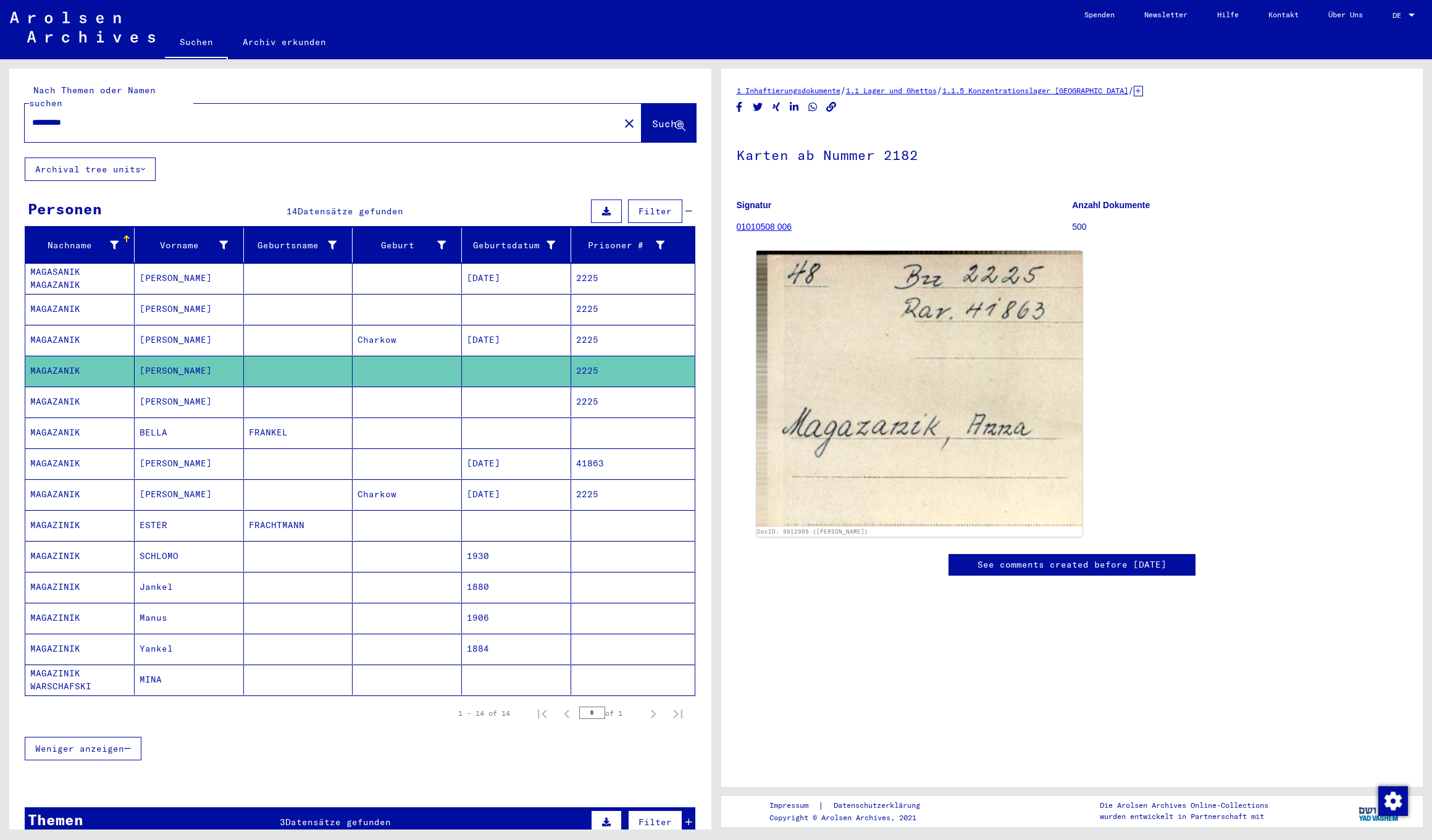
click at [154, 393] on mat-cell "Anna" at bounding box center [189, 401] width 109 height 30
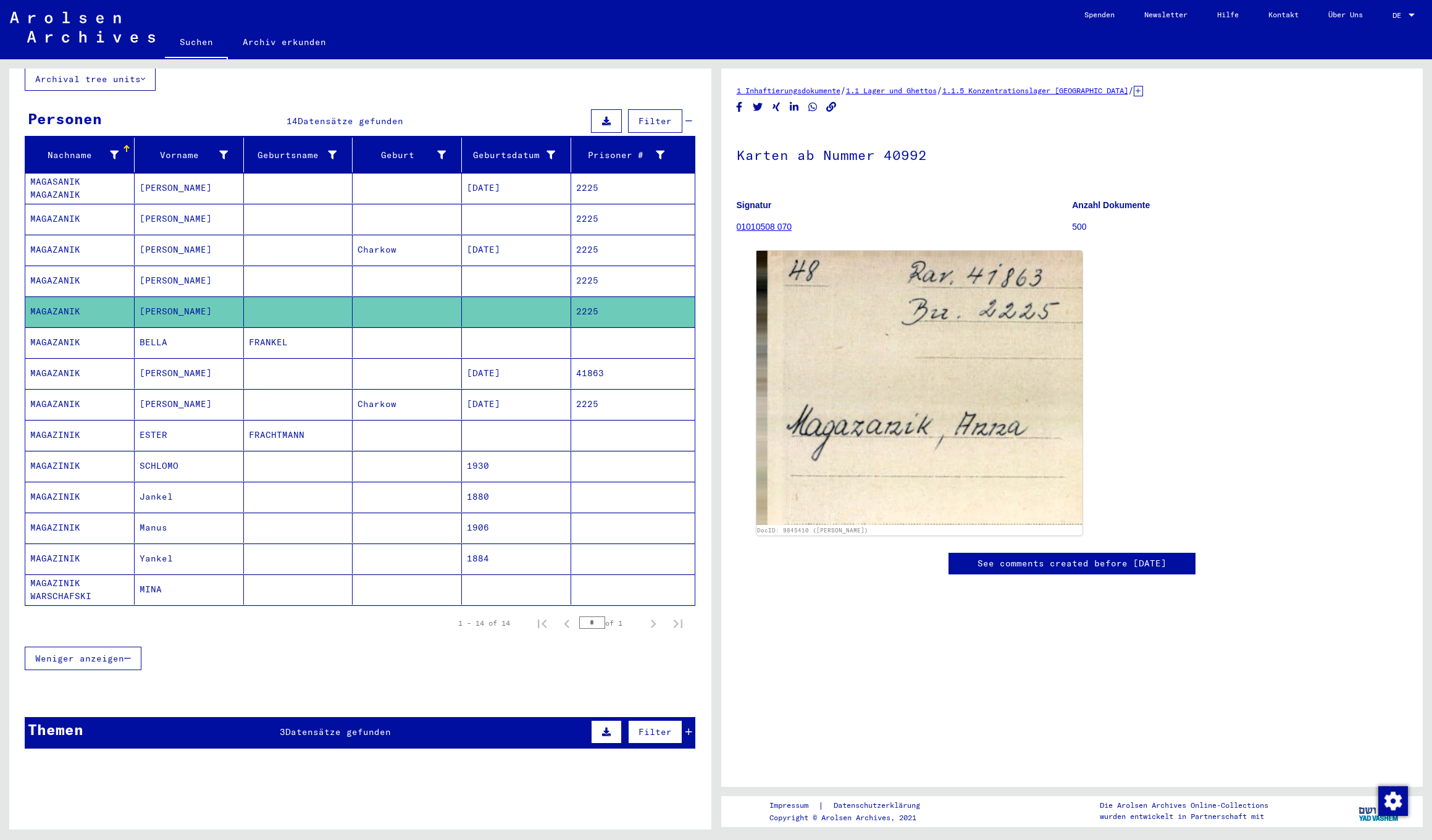
scroll to position [77, 0]
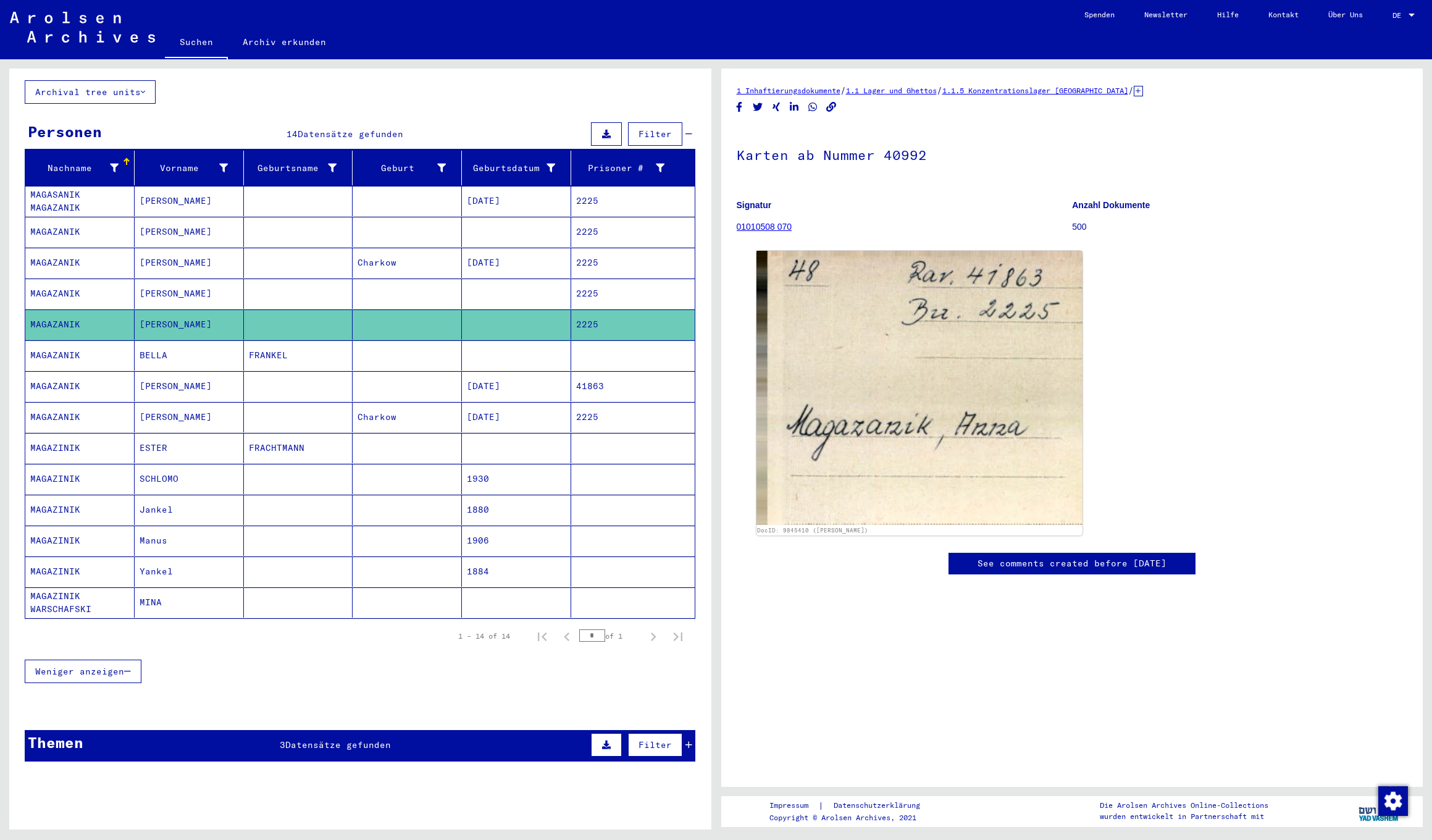
click at [182, 438] on mat-cell "ESTER" at bounding box center [189, 448] width 109 height 30
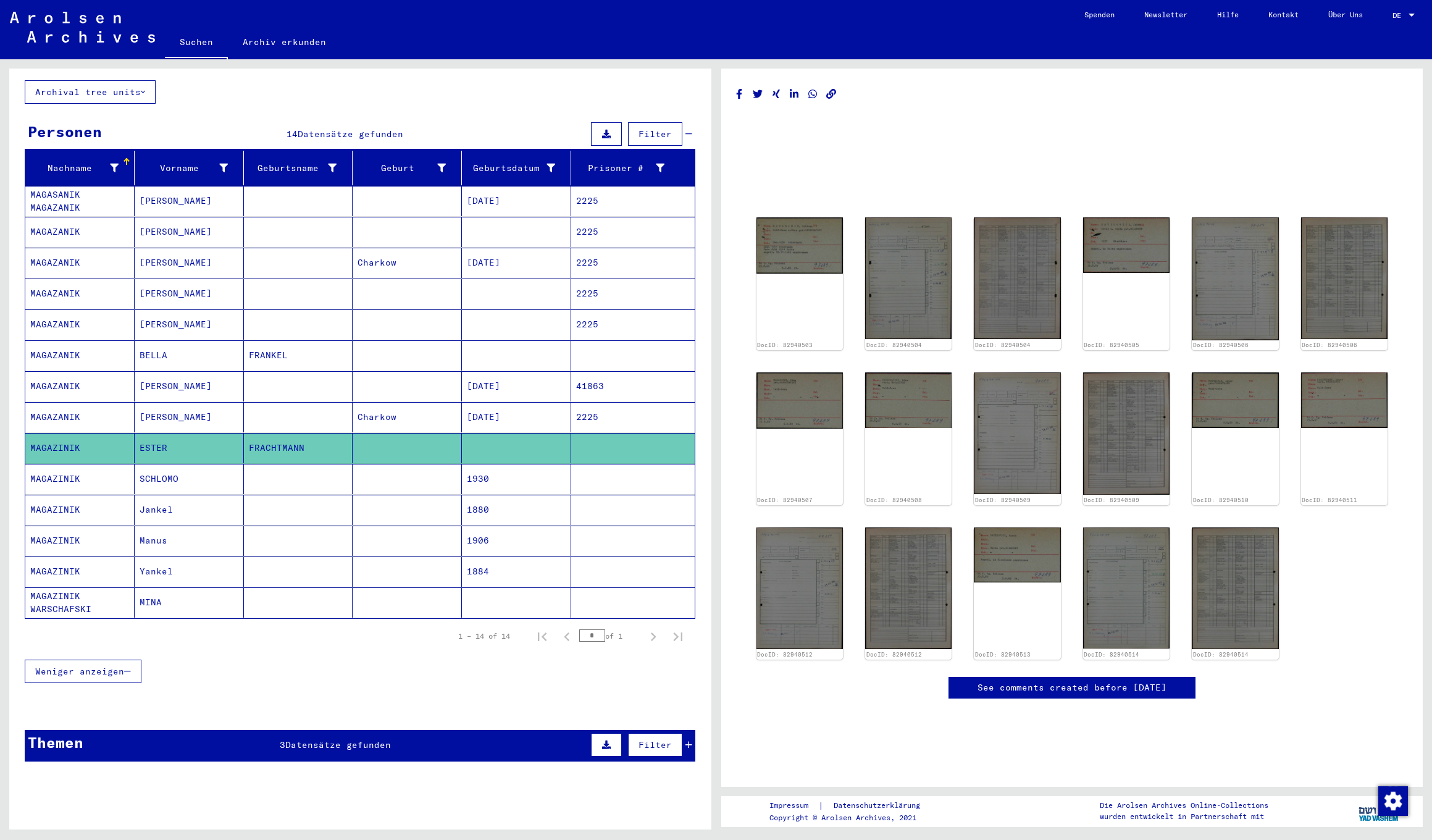
click at [193, 463] on mat-cell "SCHLOMO" at bounding box center [189, 479] width 109 height 30
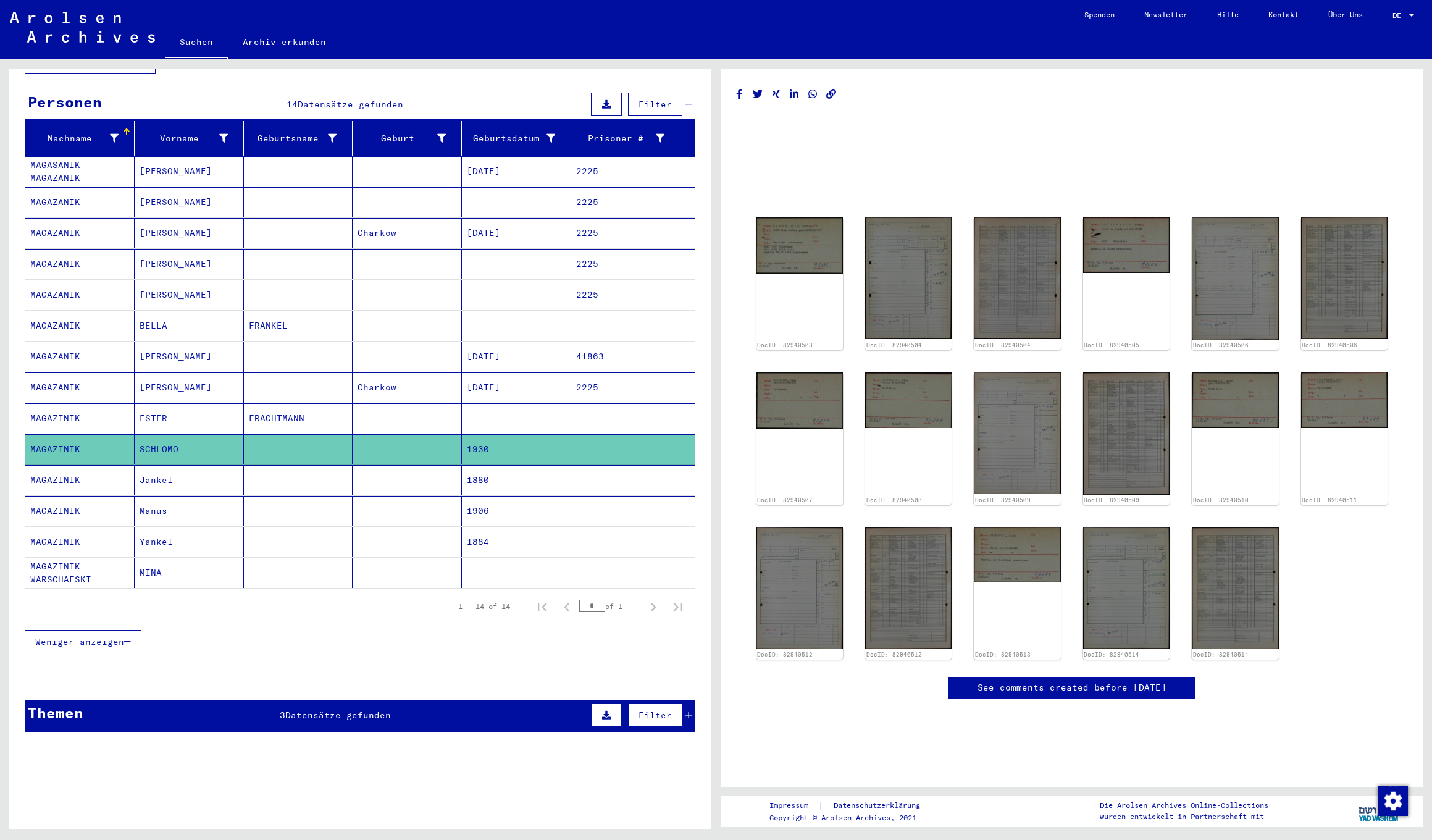
scroll to position [111, 0]
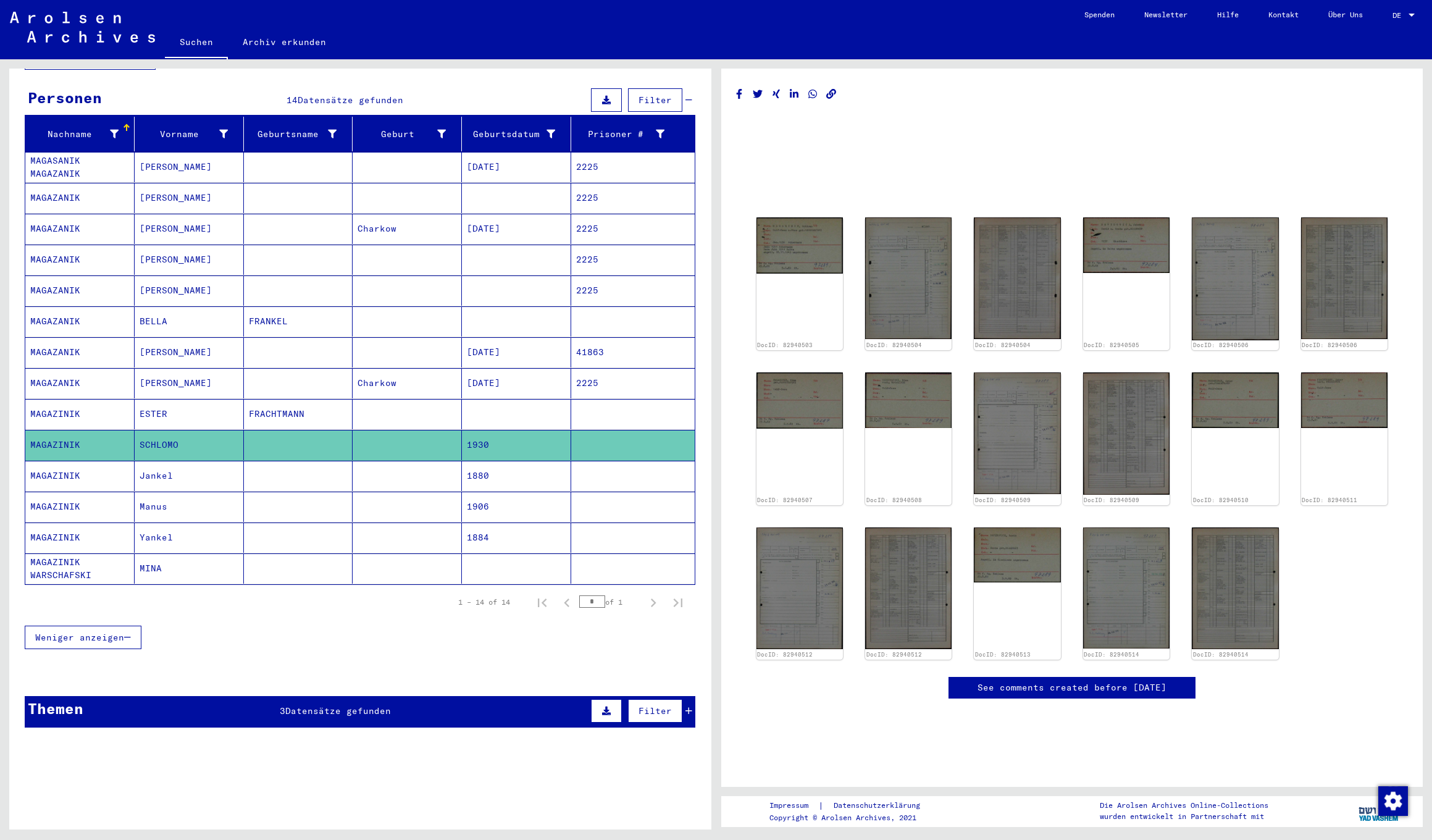
click at [190, 463] on mat-cell "Jankel" at bounding box center [189, 476] width 109 height 30
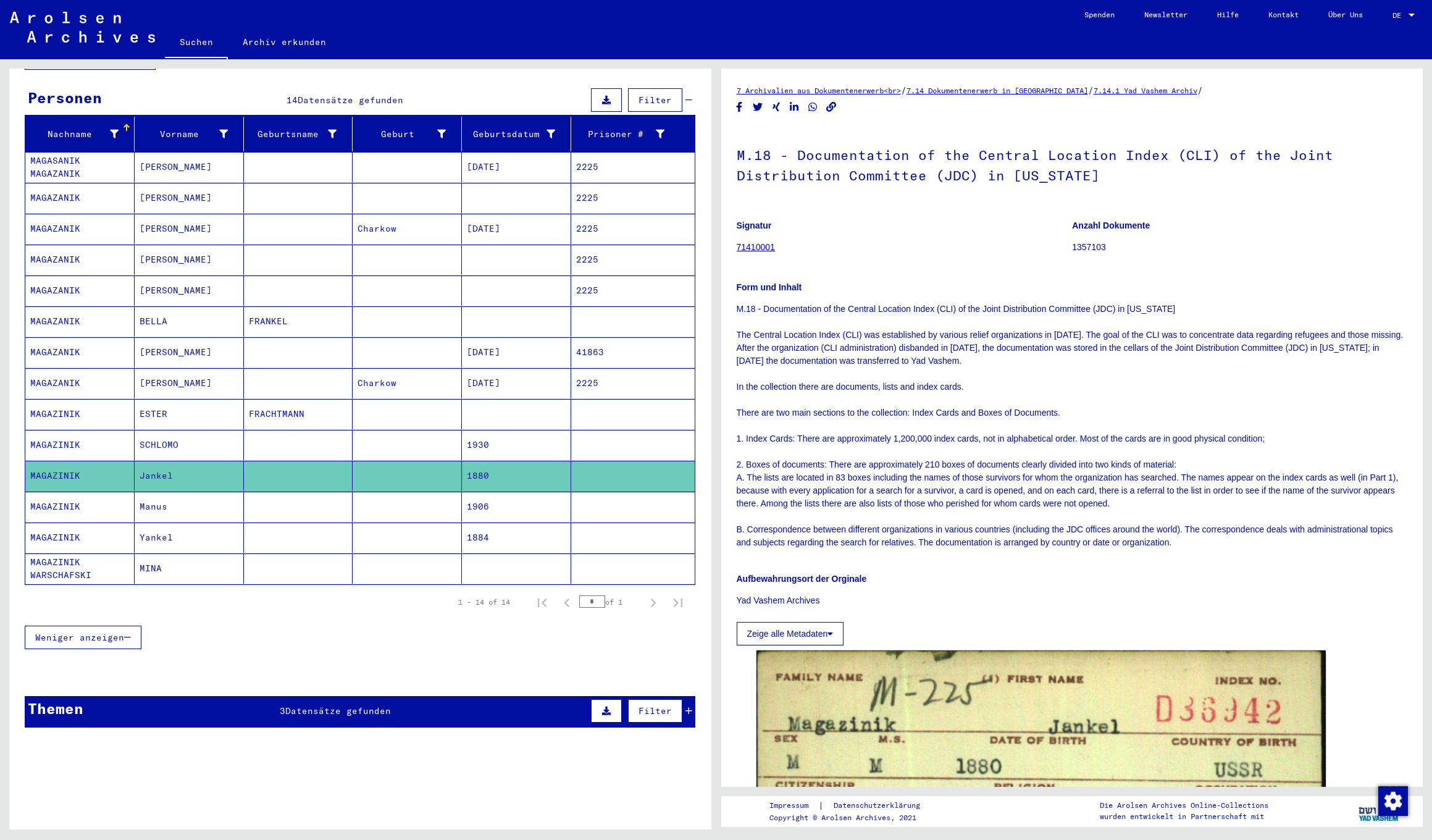
click at [177, 494] on mat-cell "Manus" at bounding box center [189, 507] width 109 height 30
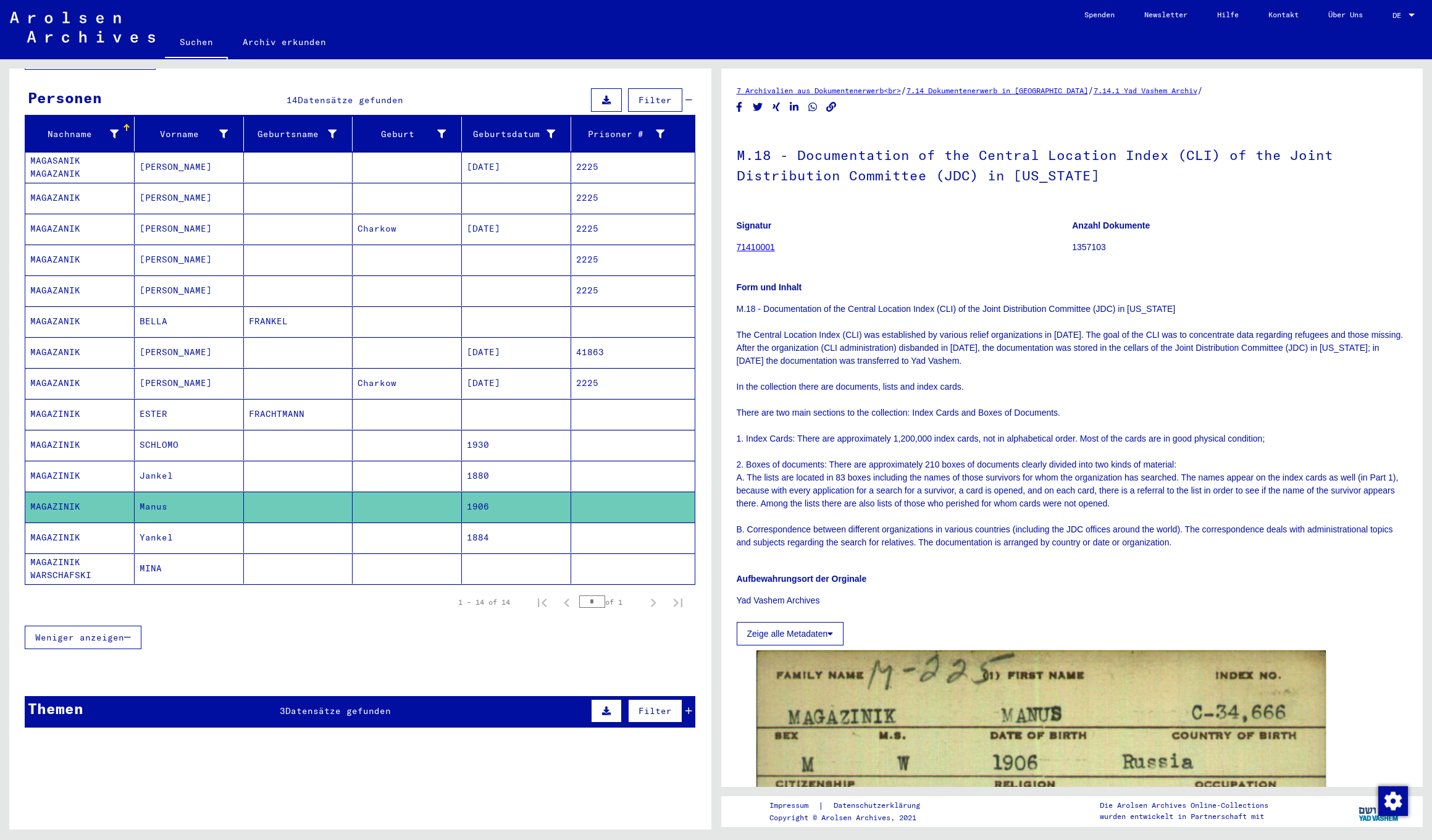
click at [182, 522] on mat-cell "Yankel" at bounding box center [189, 537] width 109 height 30
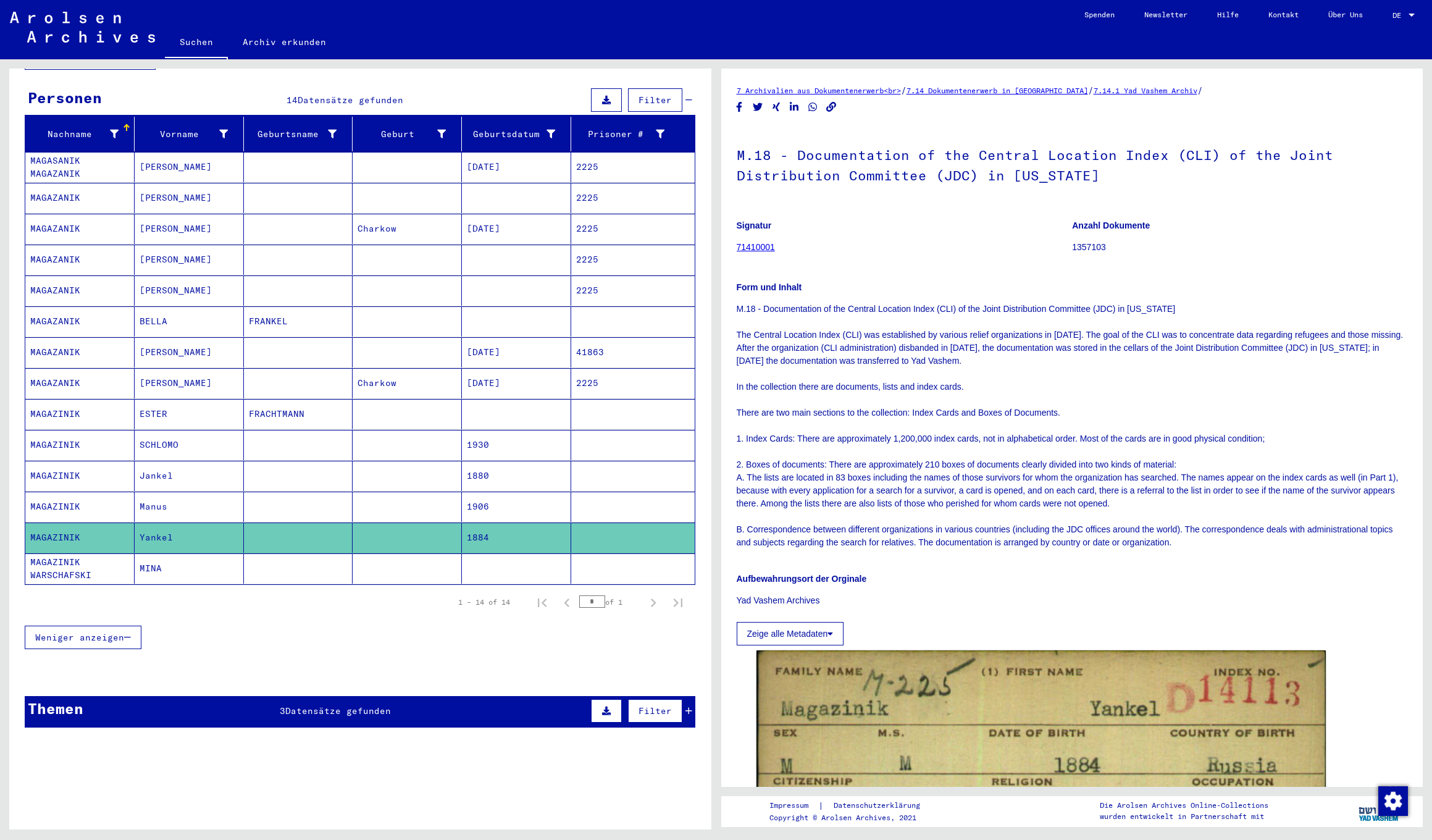
click at [181, 553] on mat-cell "MINA" at bounding box center [189, 568] width 109 height 30
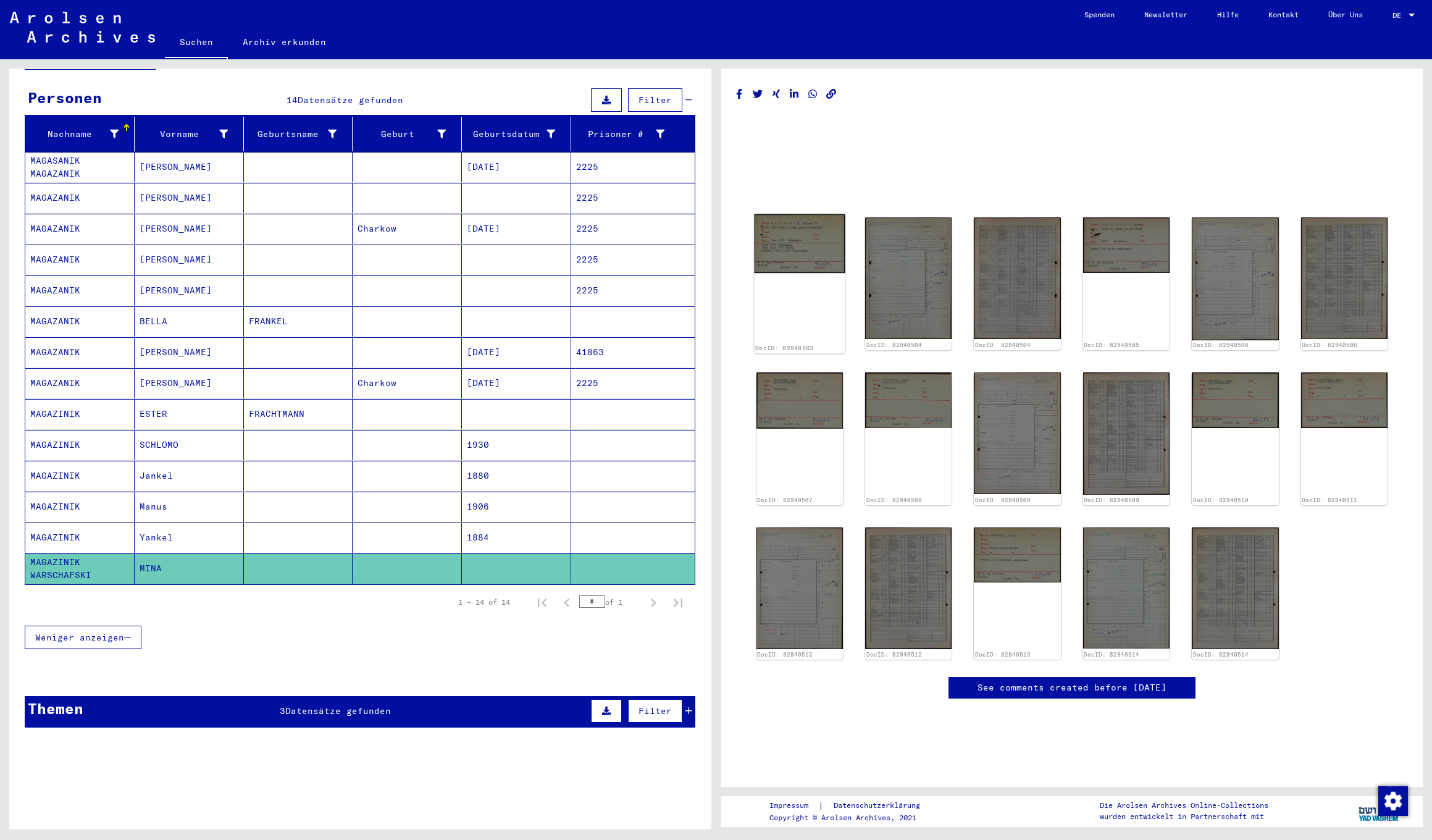
click at [797, 263] on img at bounding box center [799, 243] width 91 height 59
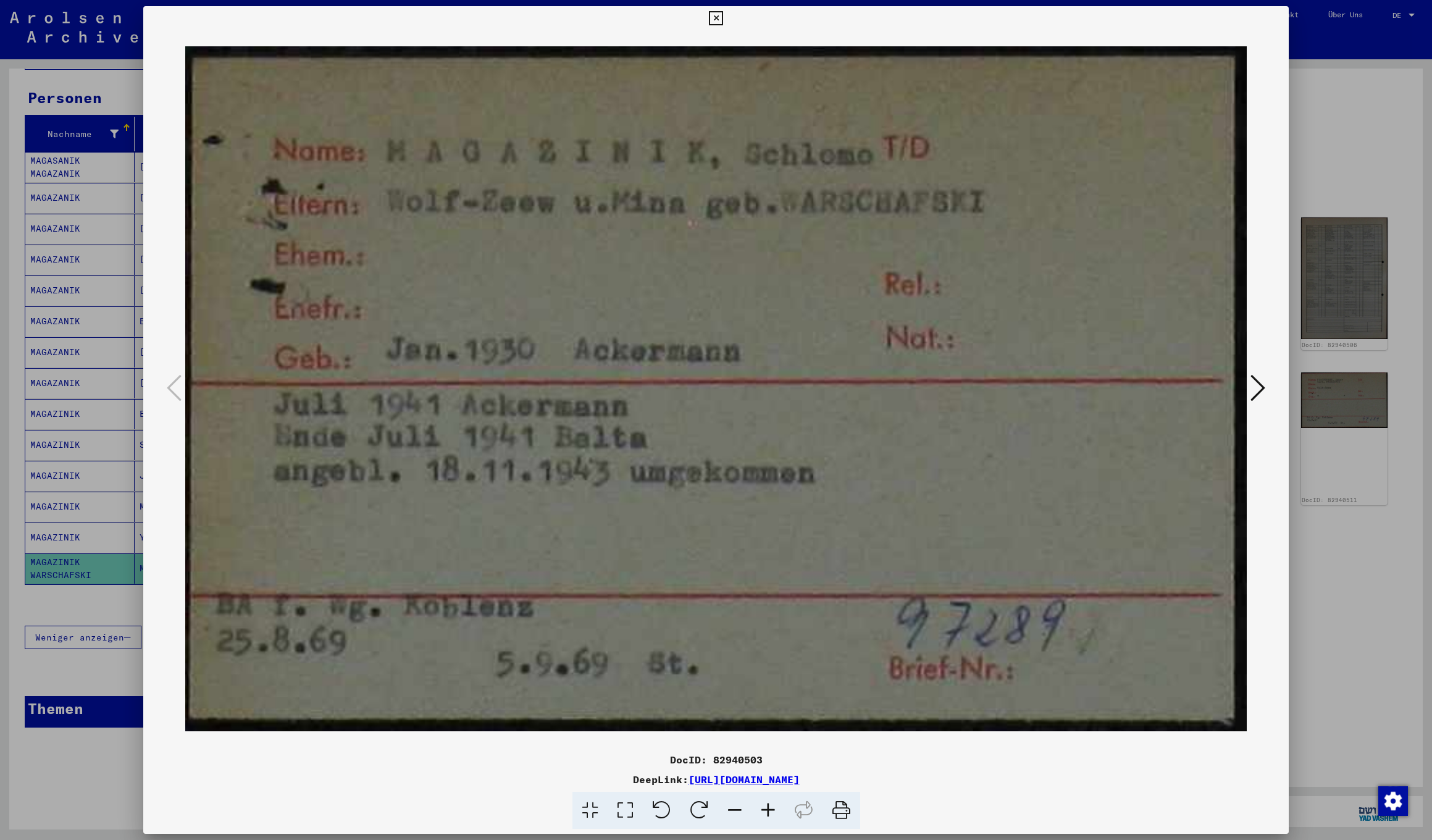
click at [1261, 388] on icon at bounding box center [1257, 388] width 14 height 30
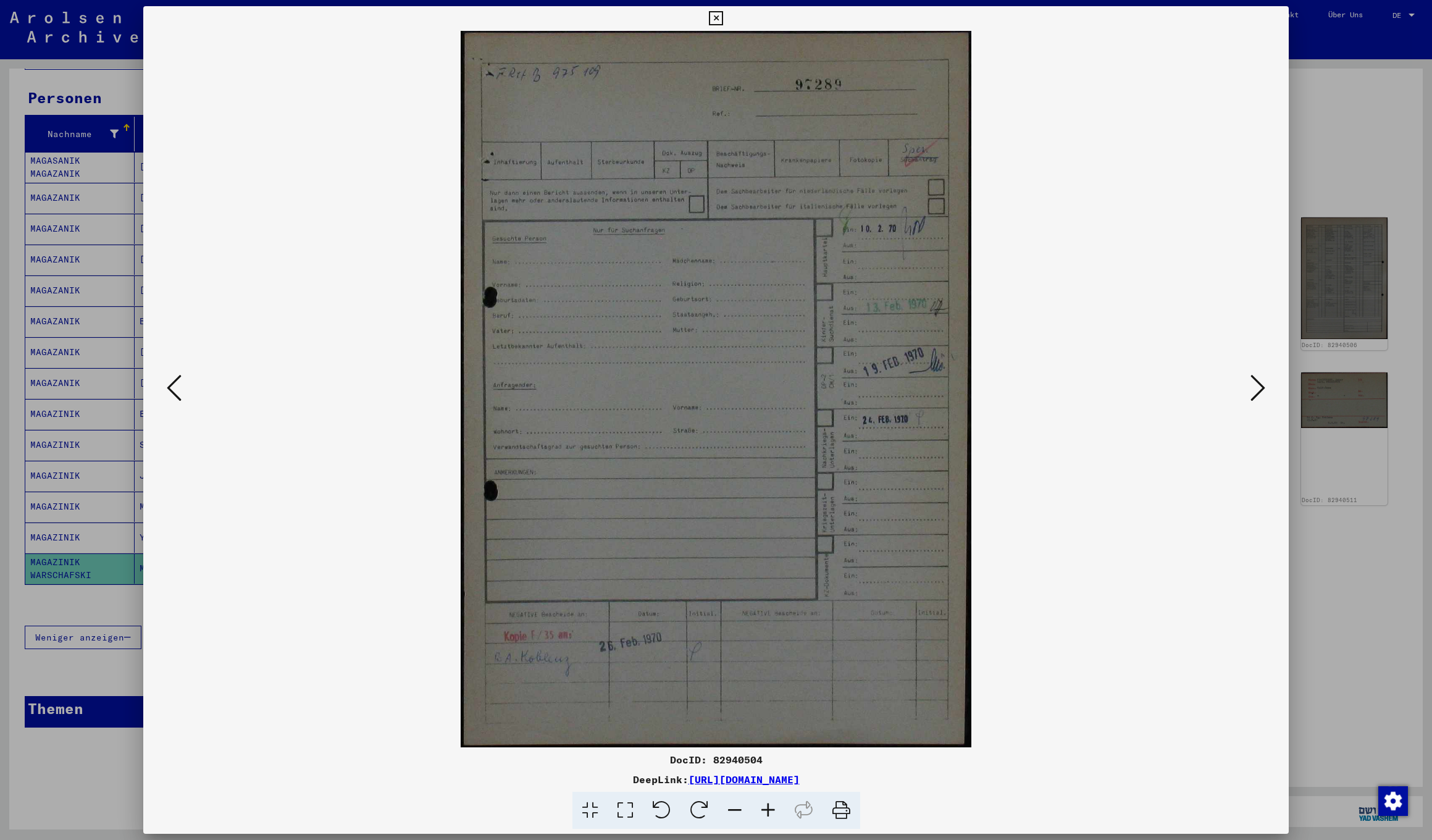
click at [1262, 388] on icon at bounding box center [1257, 388] width 14 height 30
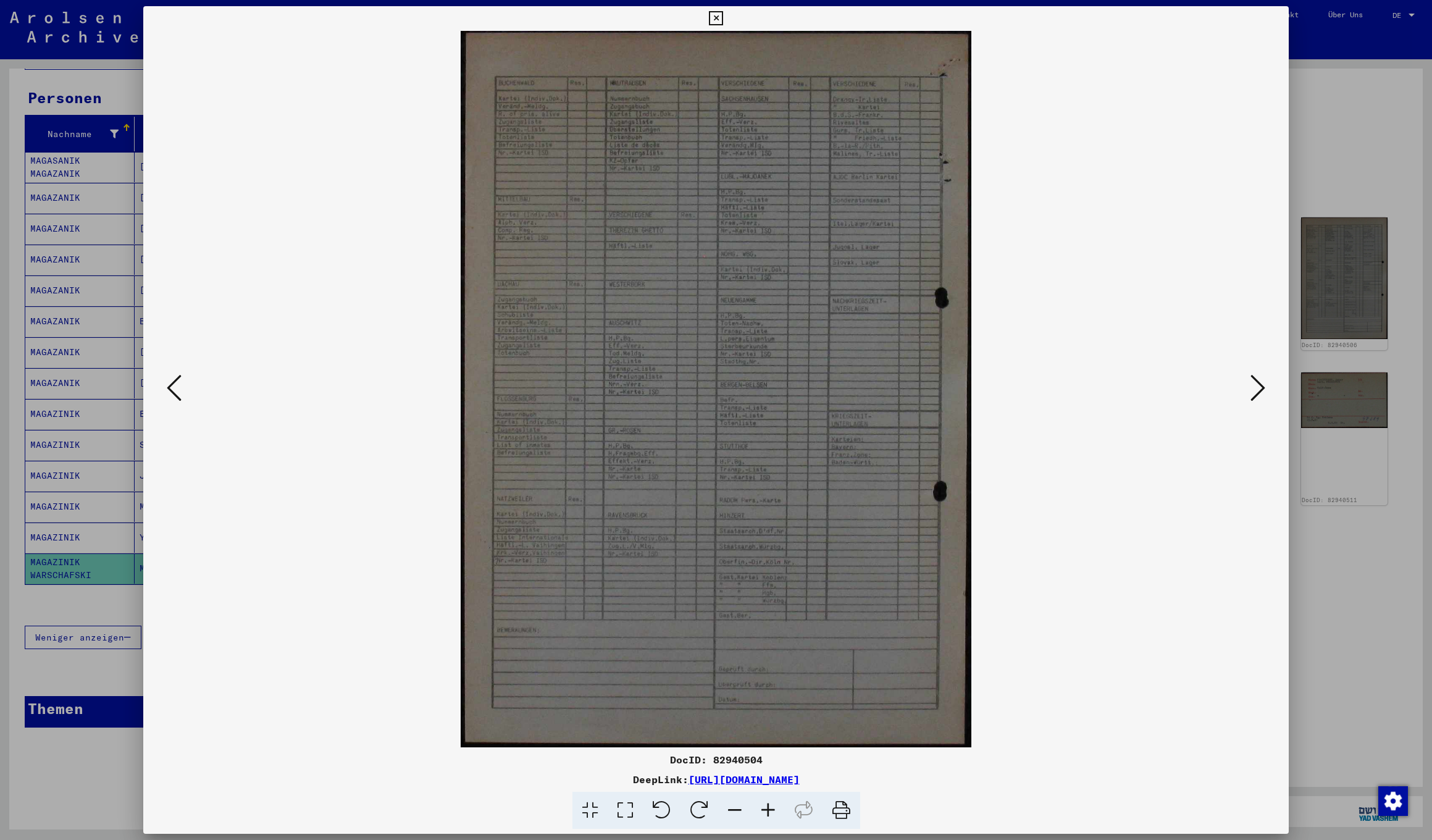
click at [1262, 388] on icon at bounding box center [1257, 388] width 14 height 30
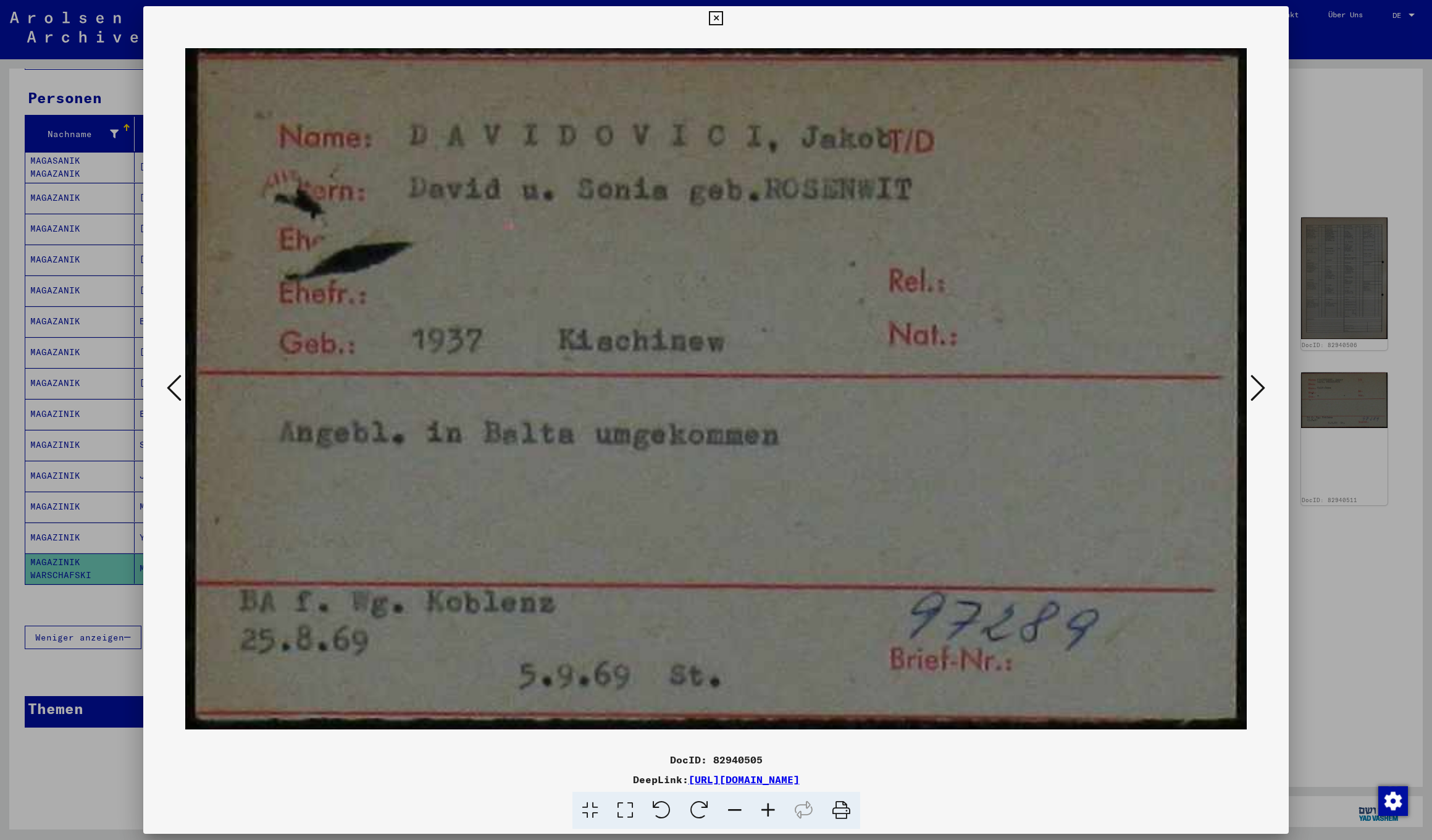
click at [1262, 388] on icon at bounding box center [1257, 388] width 14 height 30
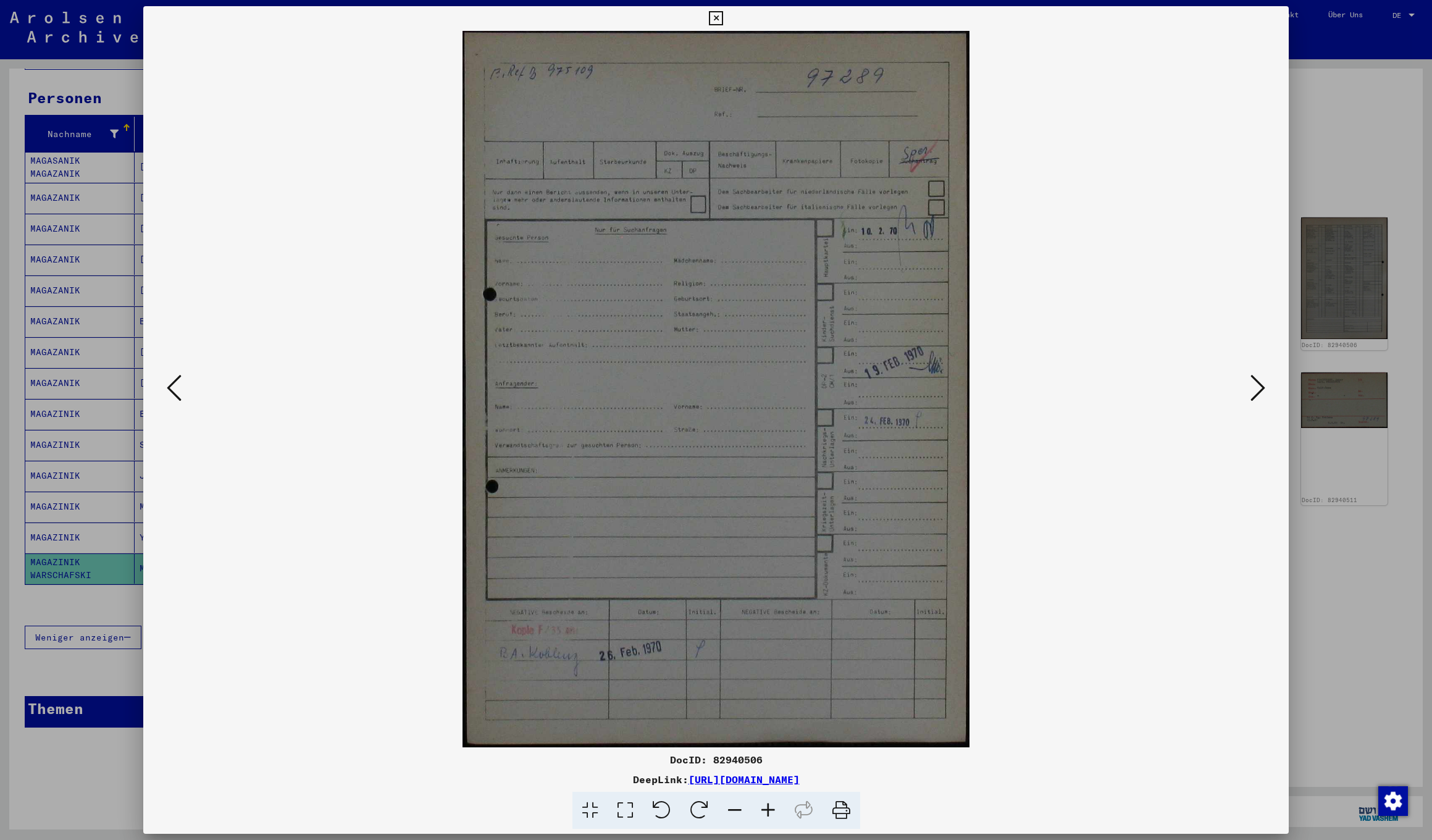
click at [1262, 388] on icon at bounding box center [1257, 388] width 14 height 30
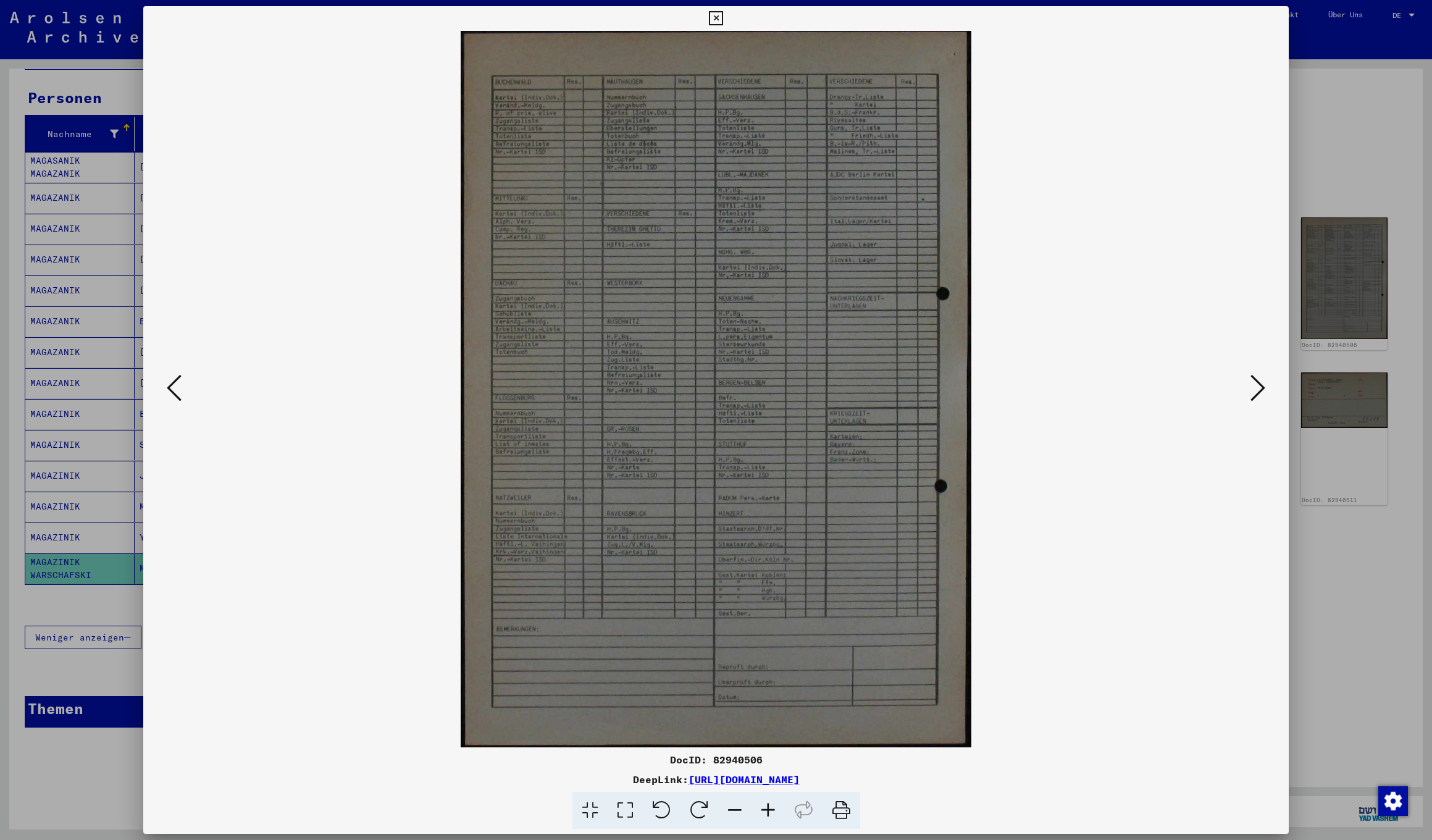
click at [1262, 388] on icon at bounding box center [1257, 388] width 14 height 30
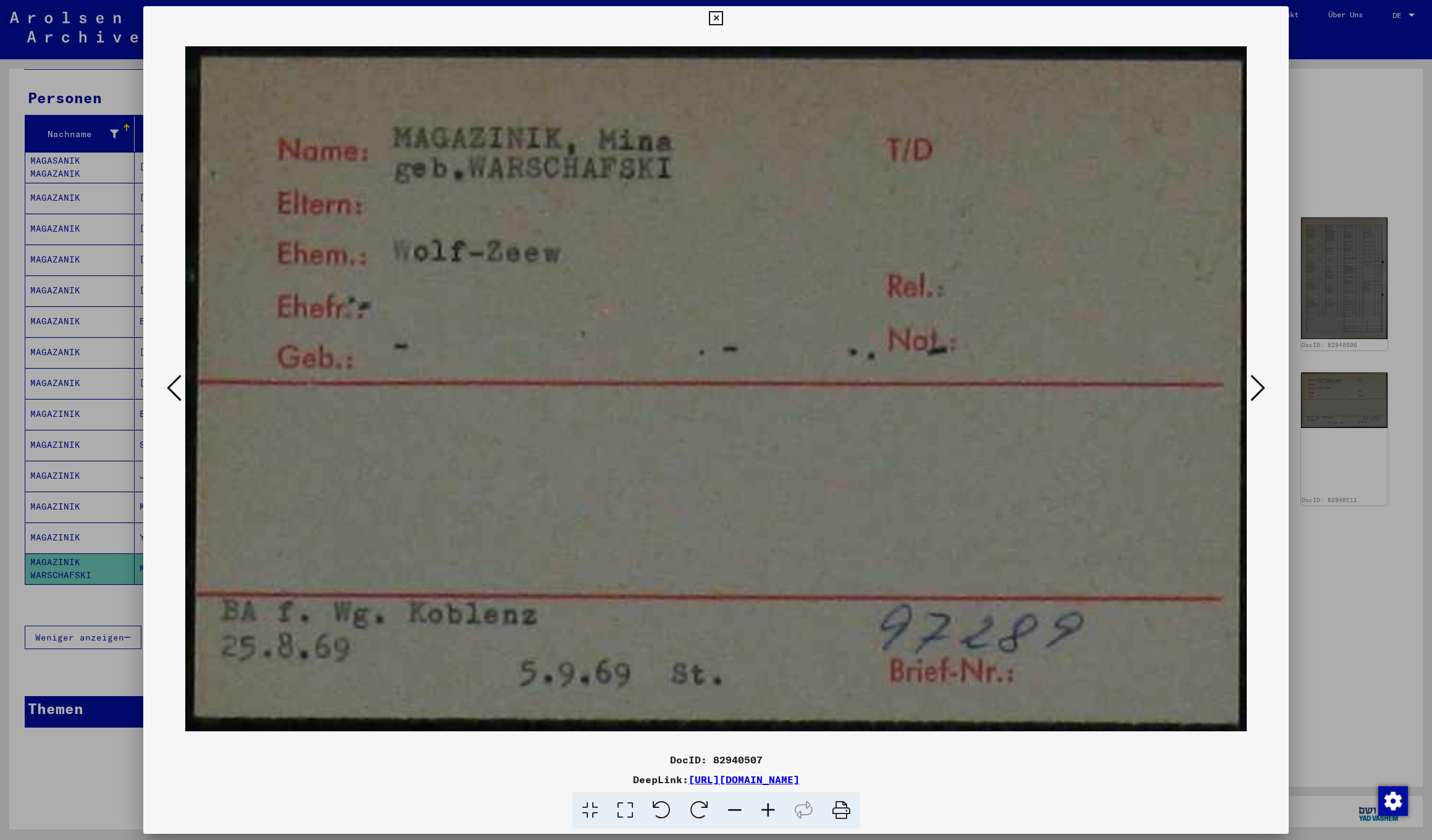
click at [1262, 388] on icon at bounding box center [1257, 388] width 14 height 30
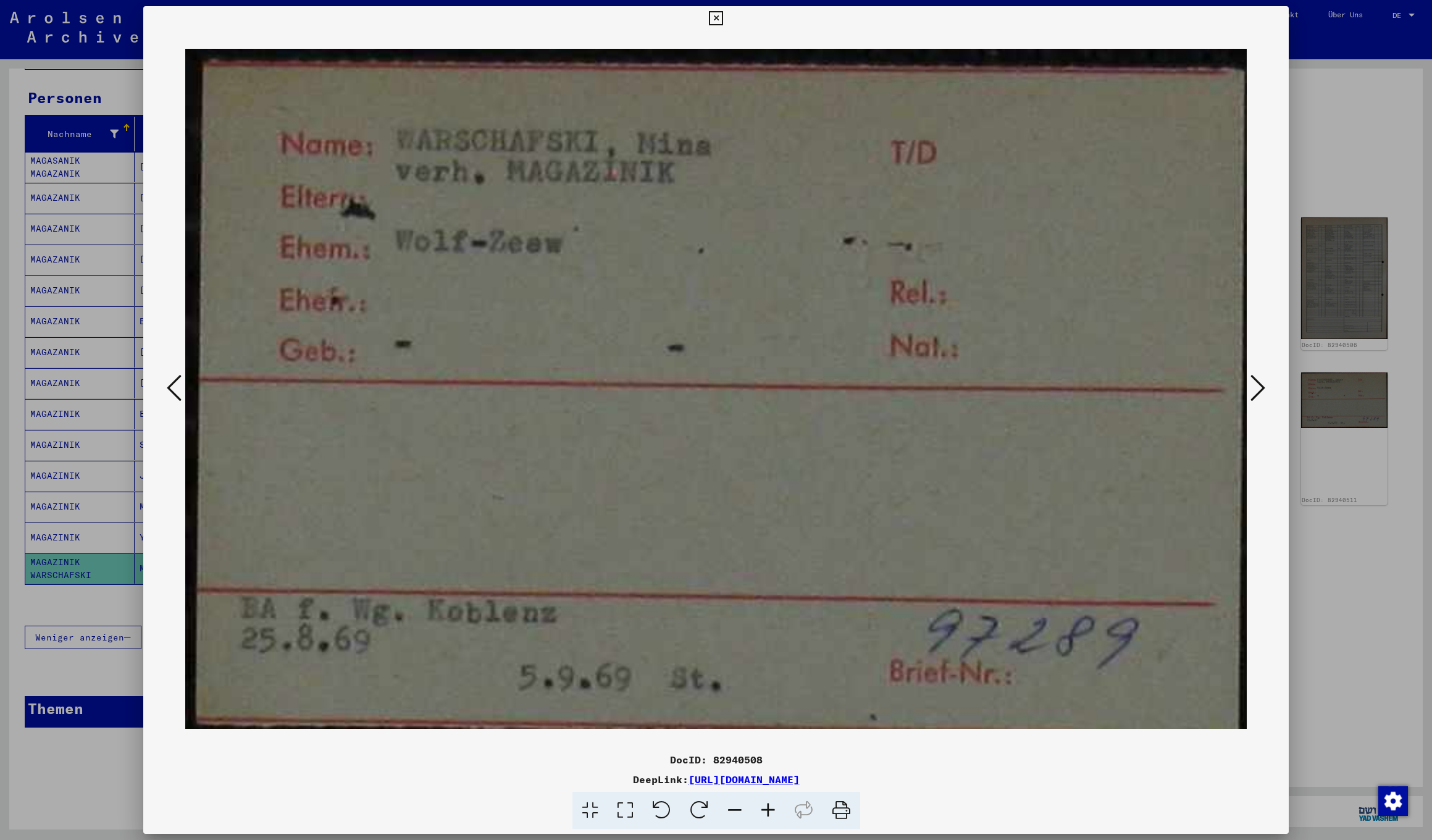
click at [1262, 388] on icon at bounding box center [1257, 388] width 14 height 30
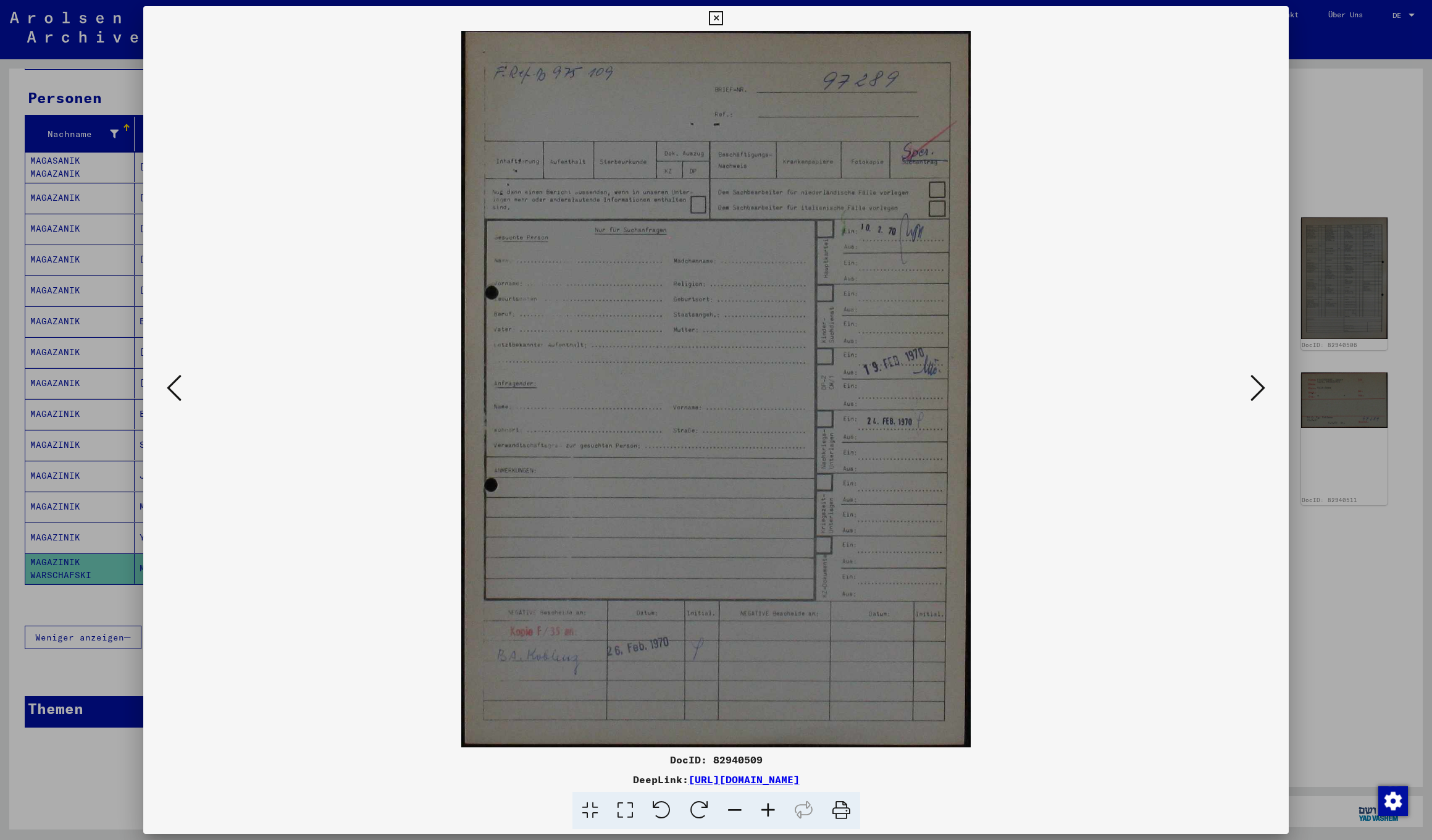
click at [1262, 388] on icon at bounding box center [1257, 388] width 14 height 30
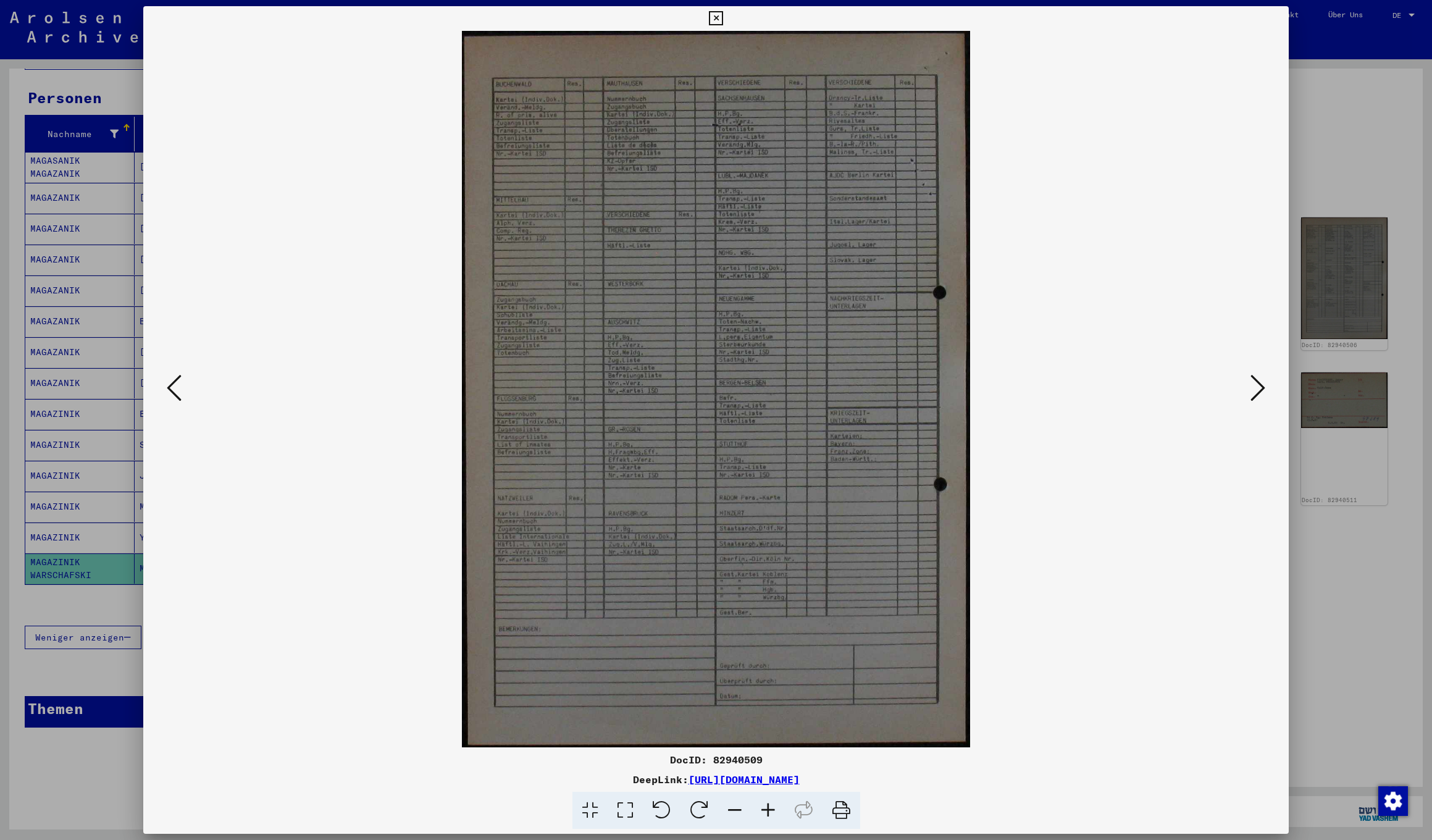
click at [1262, 388] on icon at bounding box center [1257, 388] width 14 height 30
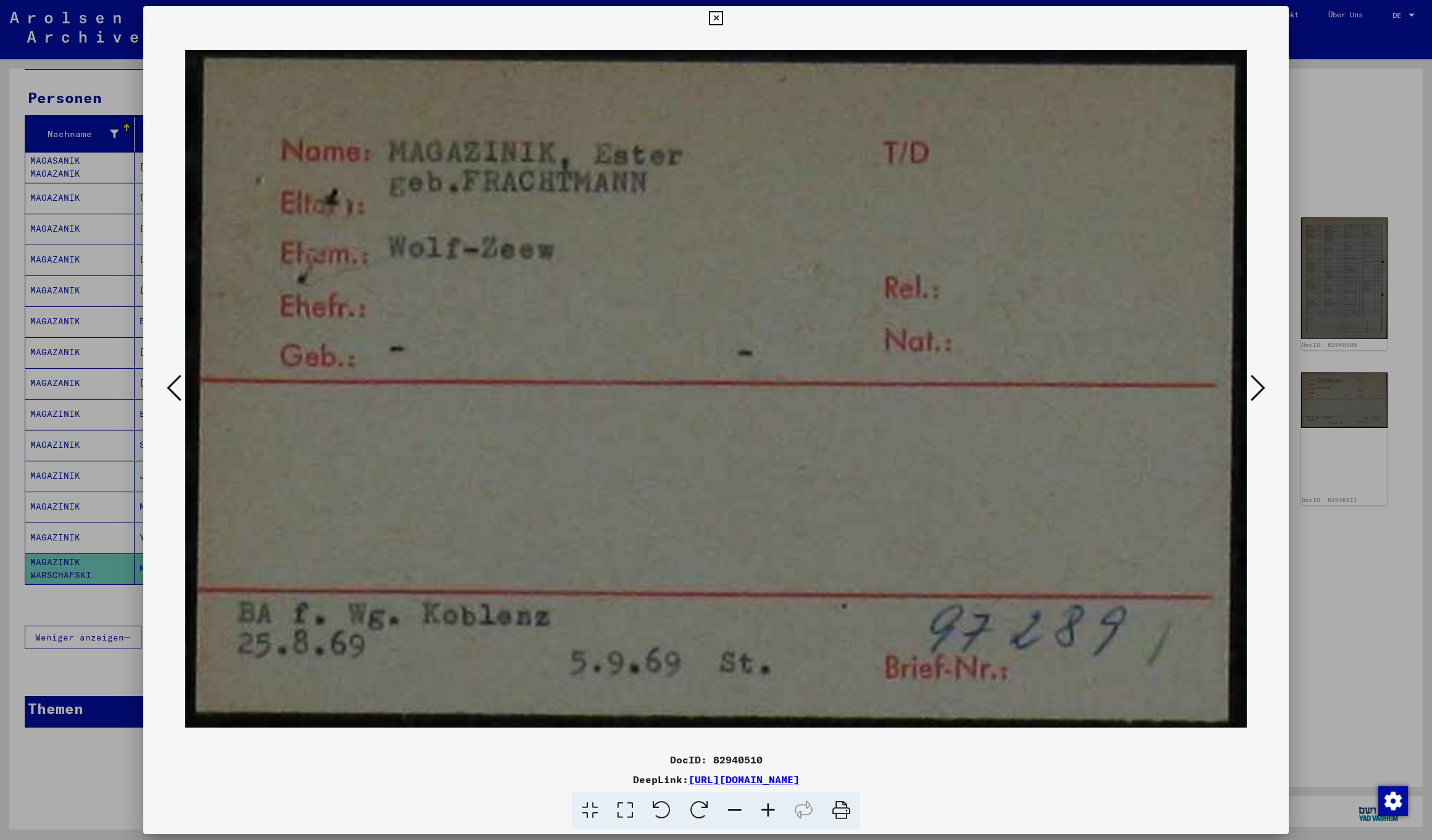
click at [723, 21] on icon at bounding box center [716, 18] width 14 height 14
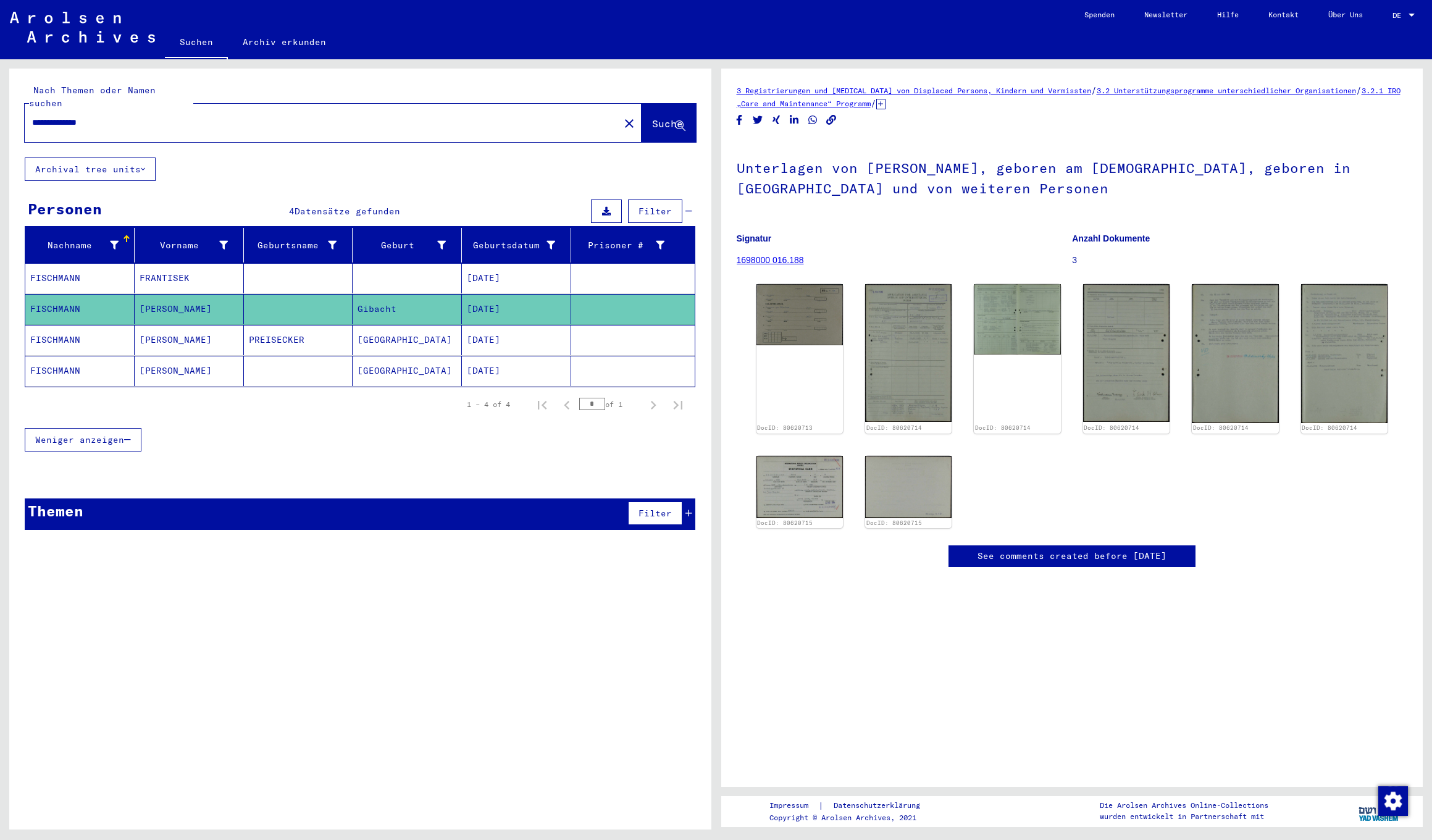
drag, startPoint x: 128, startPoint y: 112, endPoint x: -26, endPoint y: 82, distance: 156.9
click at [0, 82] on html "**********" at bounding box center [716, 420] width 1432 height 840
